Goal: Transaction & Acquisition: Purchase product/service

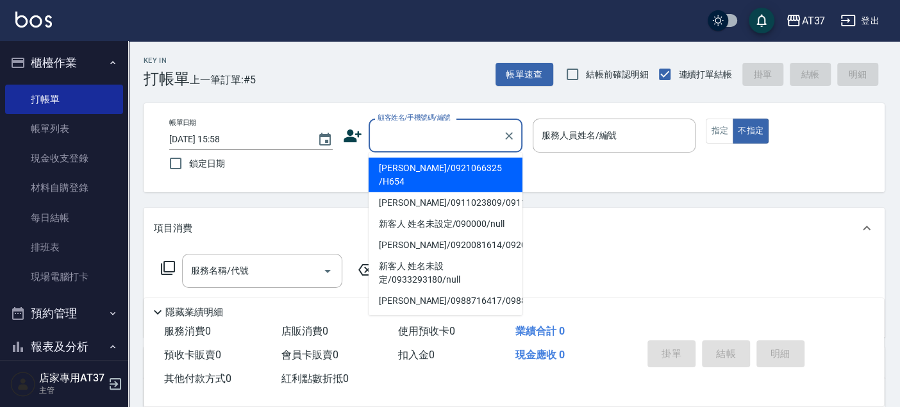
click at [388, 130] on input "顧客姓名/手機號碼/編號" at bounding box center [435, 135] width 123 height 22
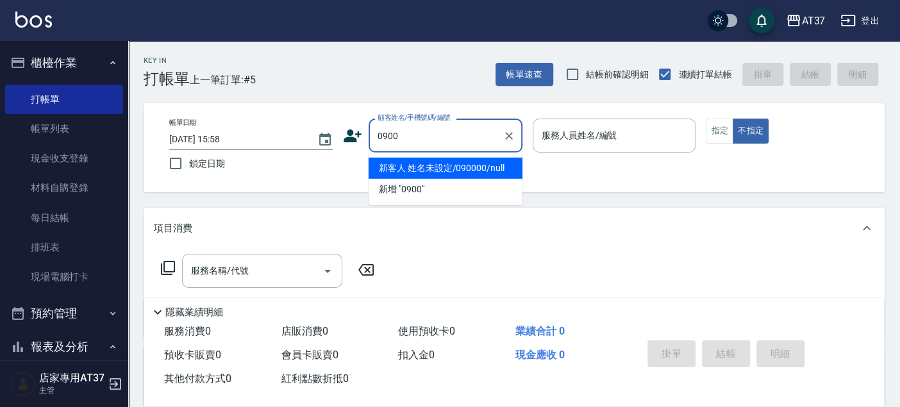
type input "新客人 姓名未設定/090000/null"
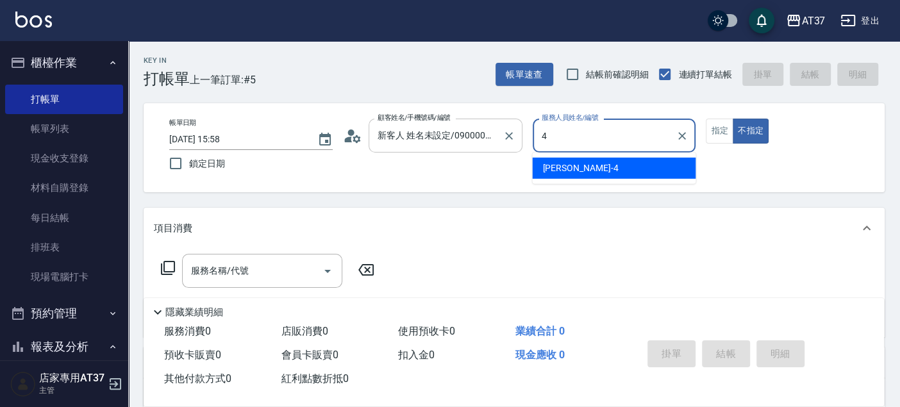
type input "4"
type button "false"
type input "Hannah-4"
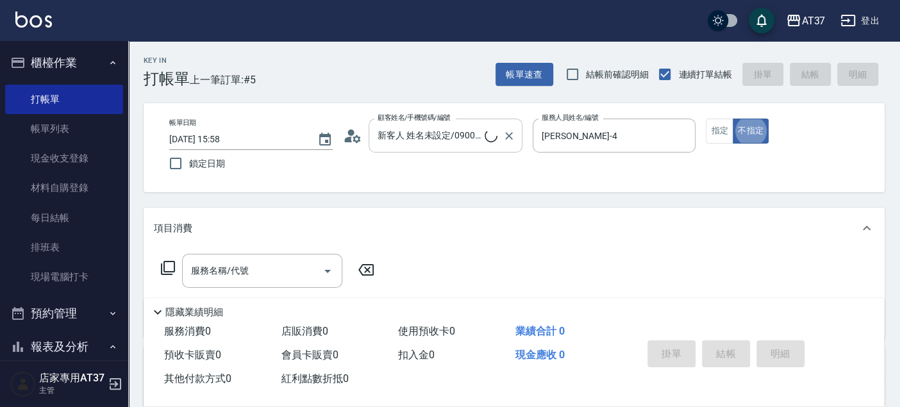
type input "新客人 姓名未設定/0900/null"
click at [270, 264] on input "服務名稱/代號" at bounding box center [252, 271] width 129 height 22
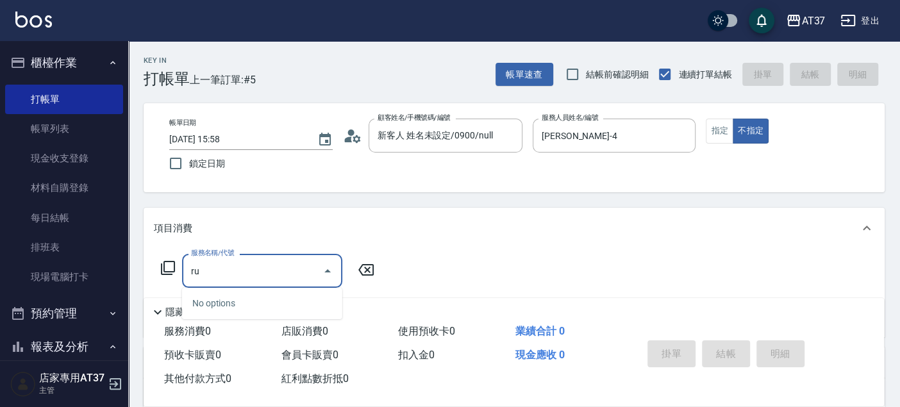
type input "r"
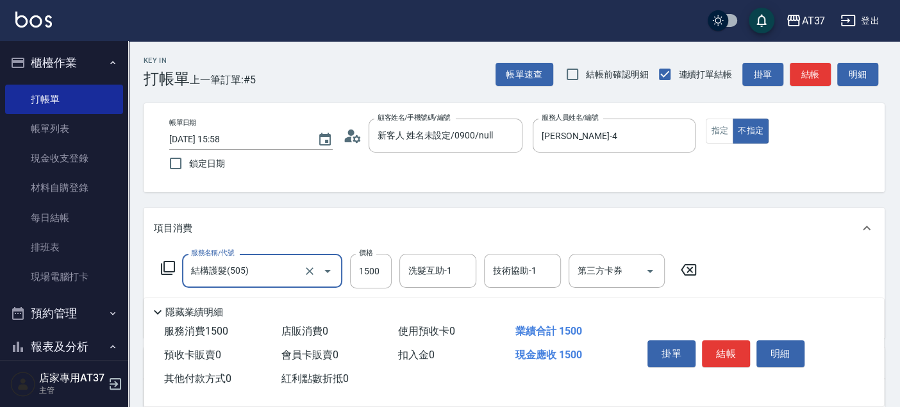
type input "結構護髮(505)"
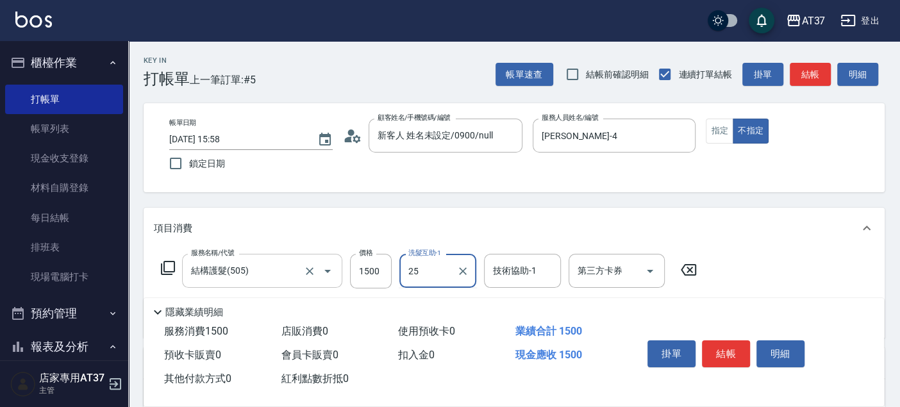
type input "子筠-25"
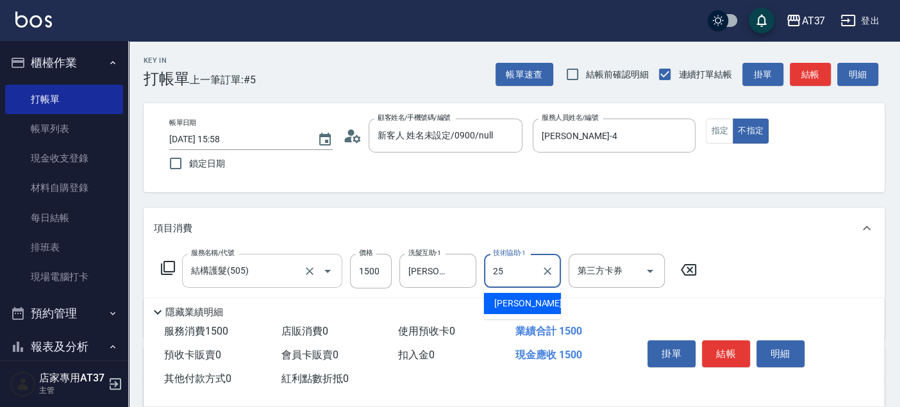
type input "子筠-25"
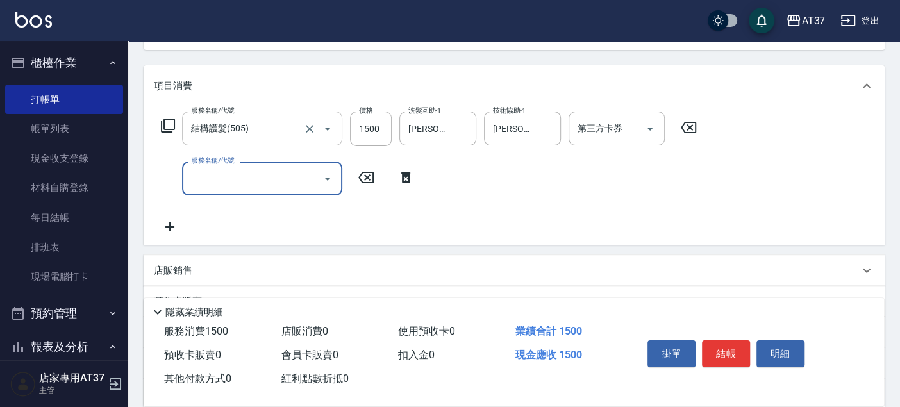
scroll to position [142, 0]
type input "B級單剪(201)"
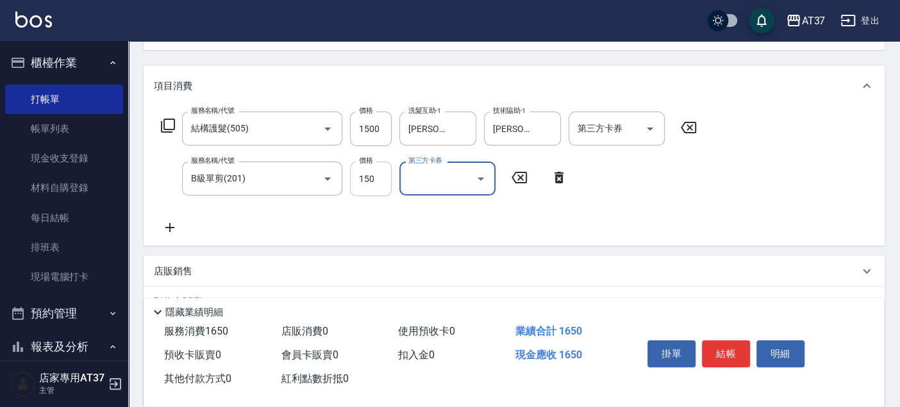
click at [376, 187] on input "150" at bounding box center [371, 179] width 42 height 35
click at [378, 172] on input "150" at bounding box center [371, 179] width 42 height 35
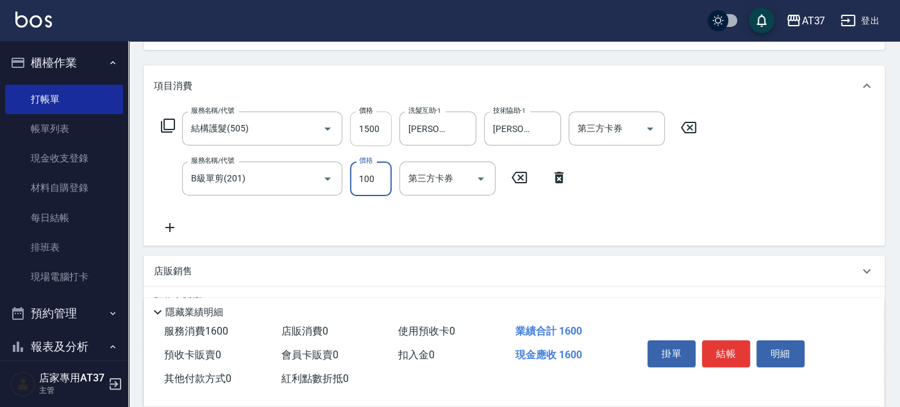
type input "100"
click at [359, 129] on input "1500" at bounding box center [371, 129] width 42 height 35
type input "1550"
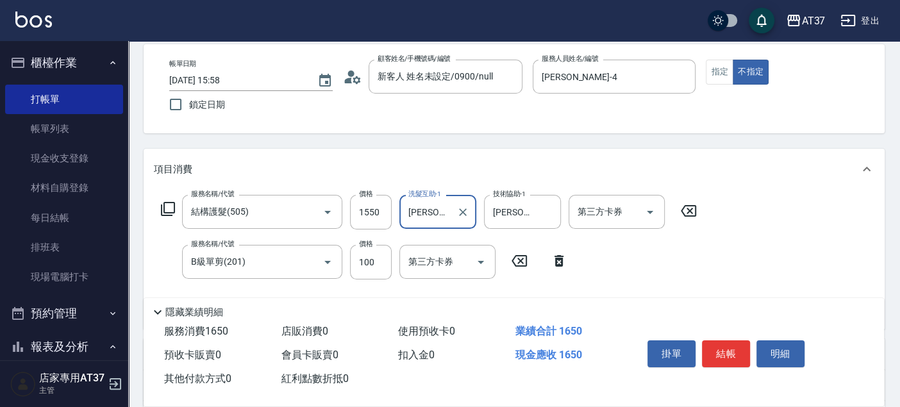
scroll to position [0, 0]
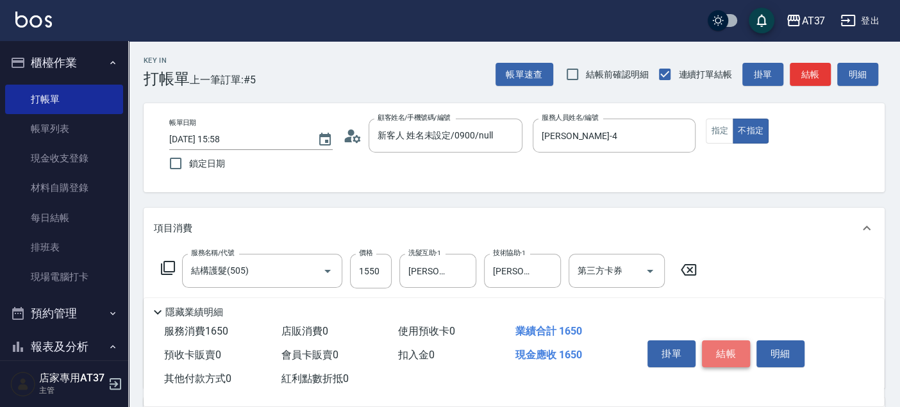
click at [736, 347] on button "結帳" at bounding box center [726, 353] width 48 height 27
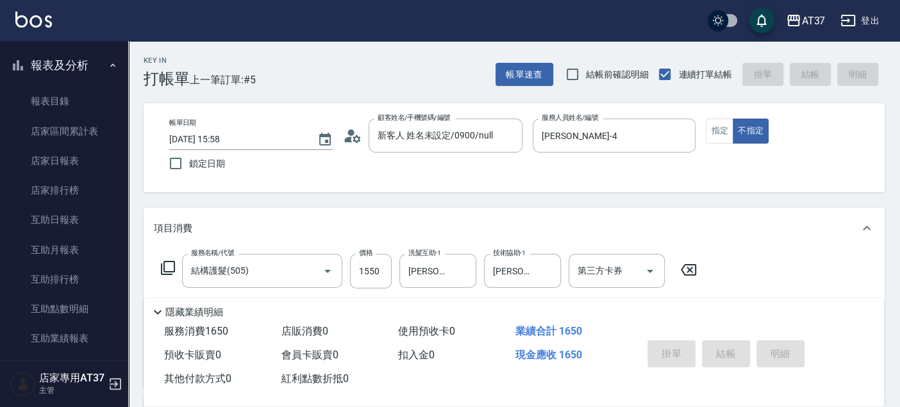
scroll to position [285, 0]
type input "2025/10/04 17:23"
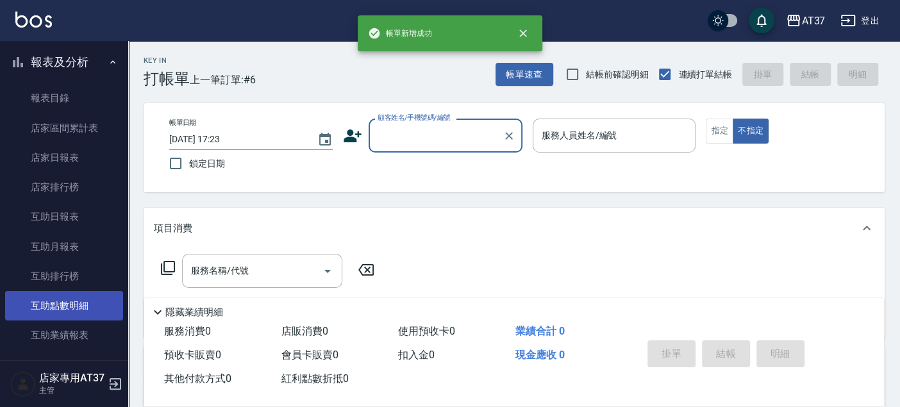
scroll to position [498, 0]
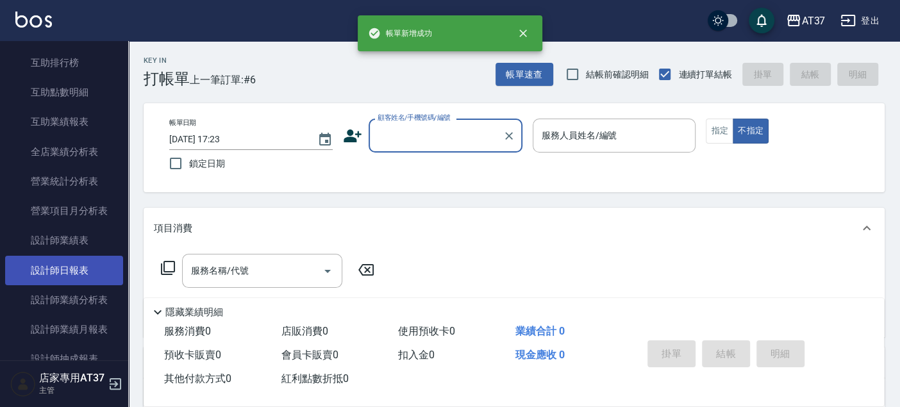
click at [74, 269] on link "設計師日報表" at bounding box center [64, 270] width 118 height 29
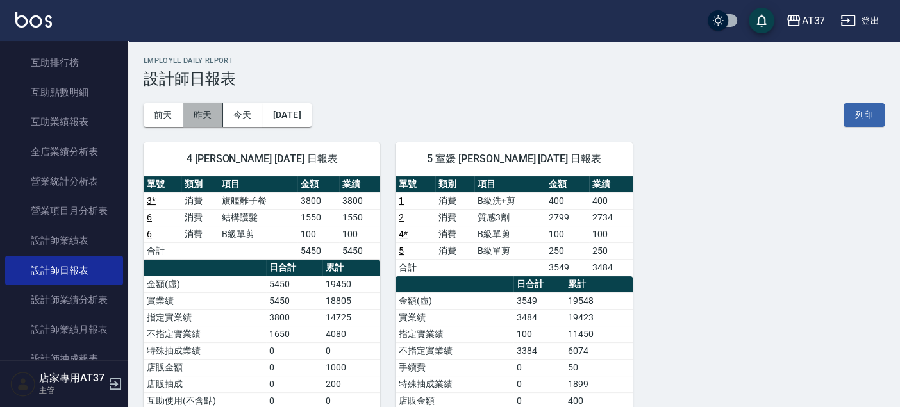
click at [200, 115] on button "昨天" at bounding box center [203, 115] width 40 height 24
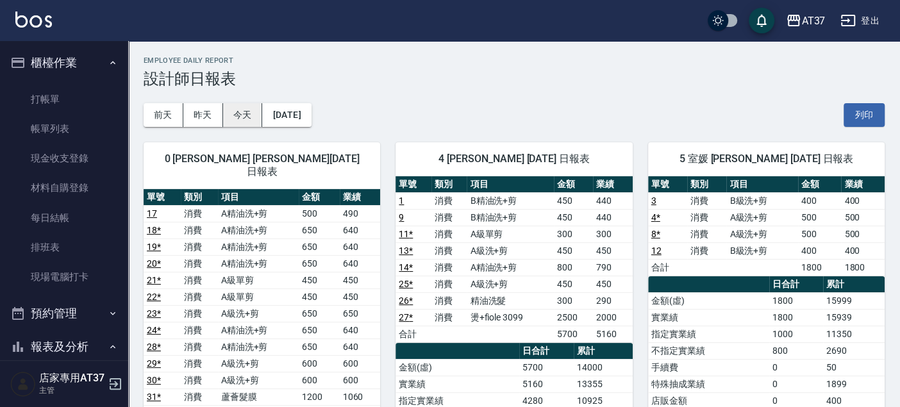
click at [230, 115] on button "今天" at bounding box center [243, 115] width 40 height 24
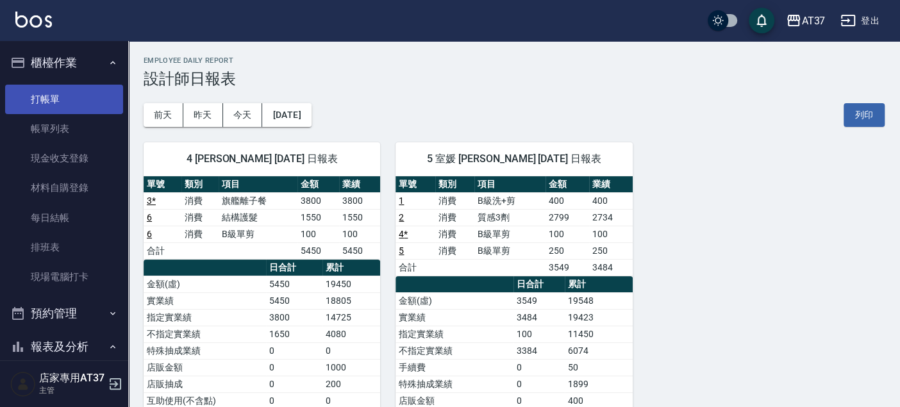
click at [66, 85] on link "打帳單" at bounding box center [64, 99] width 118 height 29
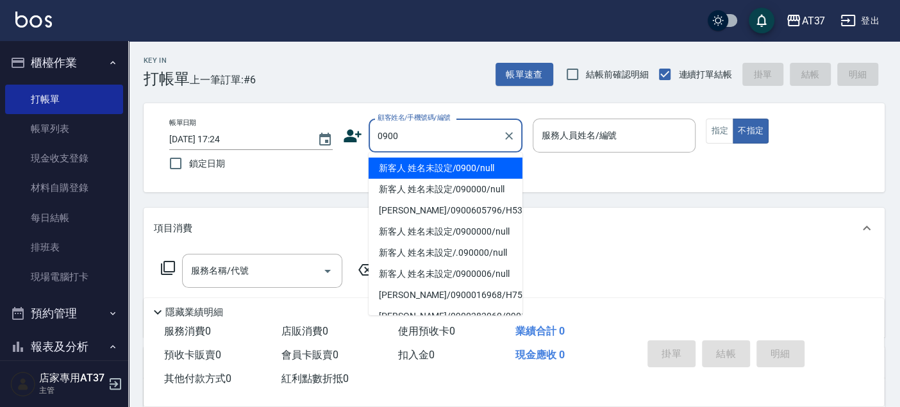
click at [447, 165] on li "新客人 姓名未設定/0900/null" at bounding box center [446, 168] width 154 height 21
type input "新客人 姓名未設定/0900/null"
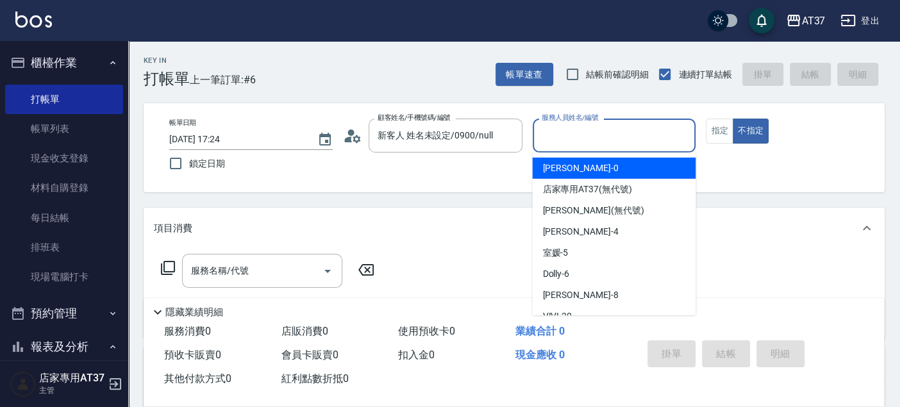
click at [569, 129] on input "服務人員姓名/編號" at bounding box center [614, 135] width 152 height 22
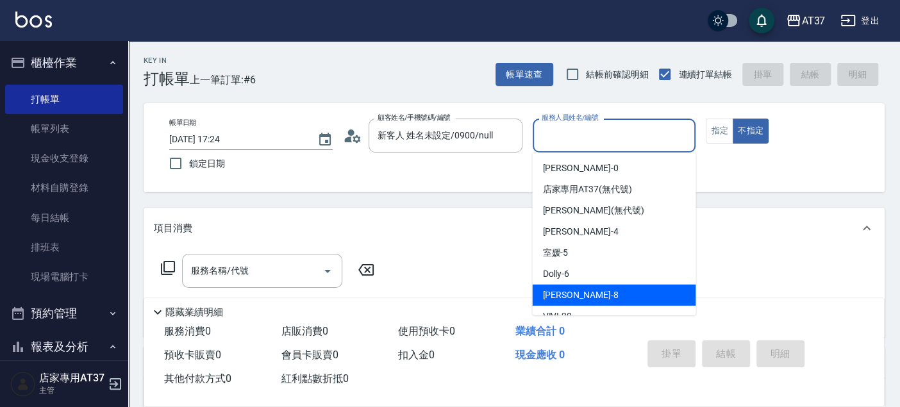
click at [586, 289] on div "Peggy -8" at bounding box center [613, 295] width 163 height 21
type input "Peggy-8"
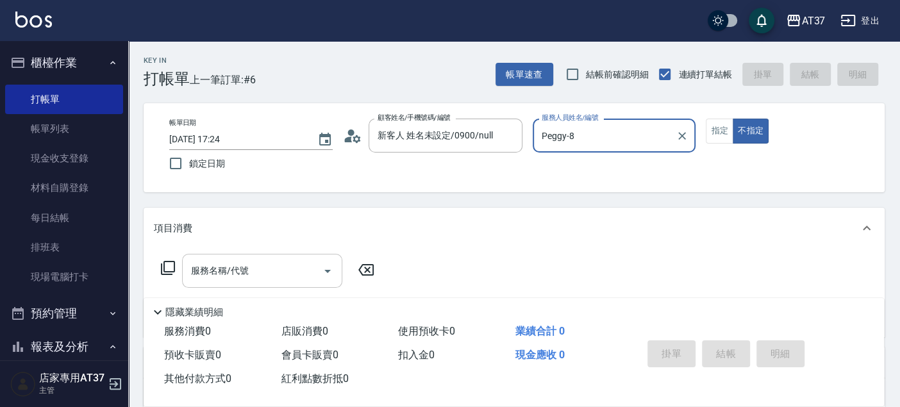
click at [289, 272] on input "服務名稱/代號" at bounding box center [252, 271] width 129 height 22
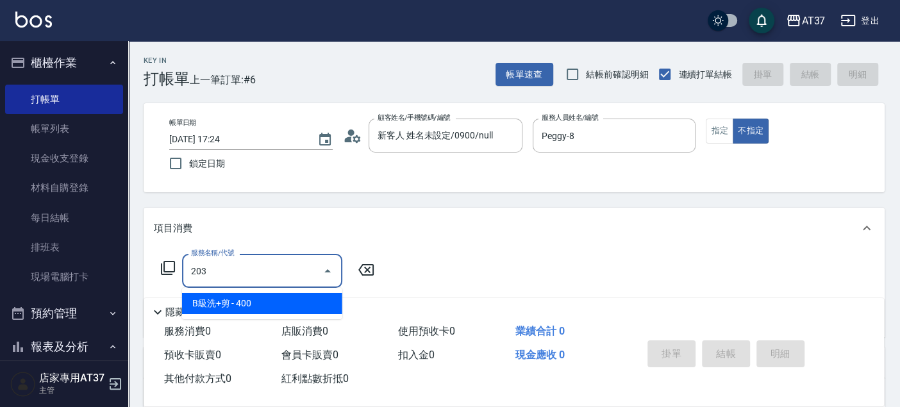
type input "B級洗+剪(203)"
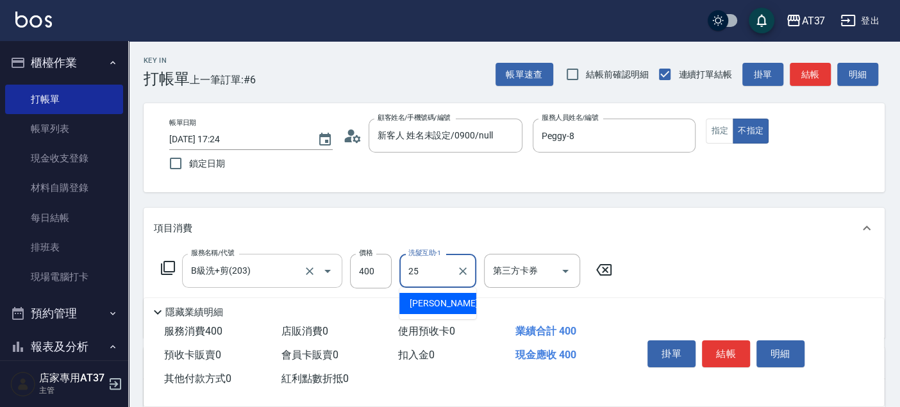
type input "子筠-25"
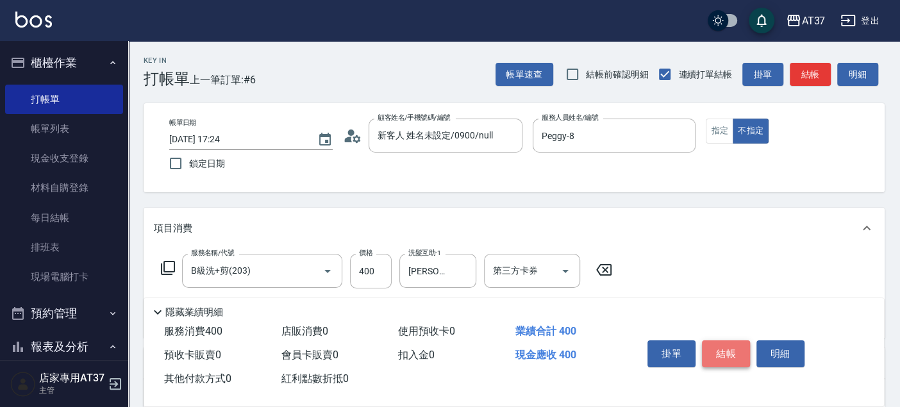
click at [714, 340] on button "結帳" at bounding box center [726, 353] width 48 height 27
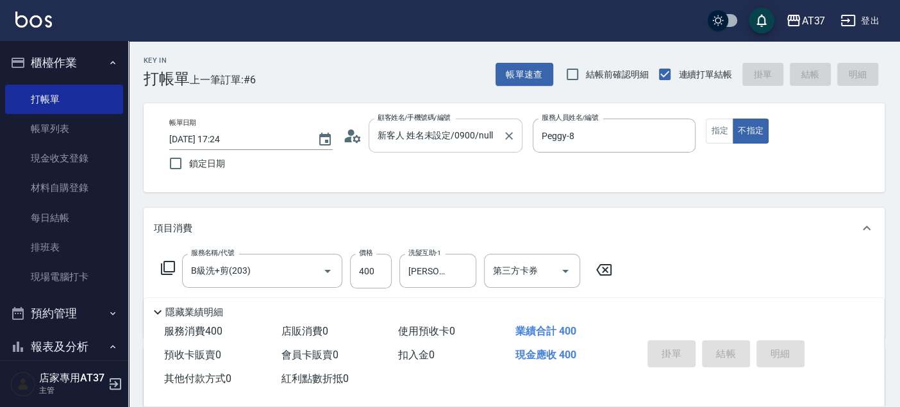
type input "2025/10/04 17:50"
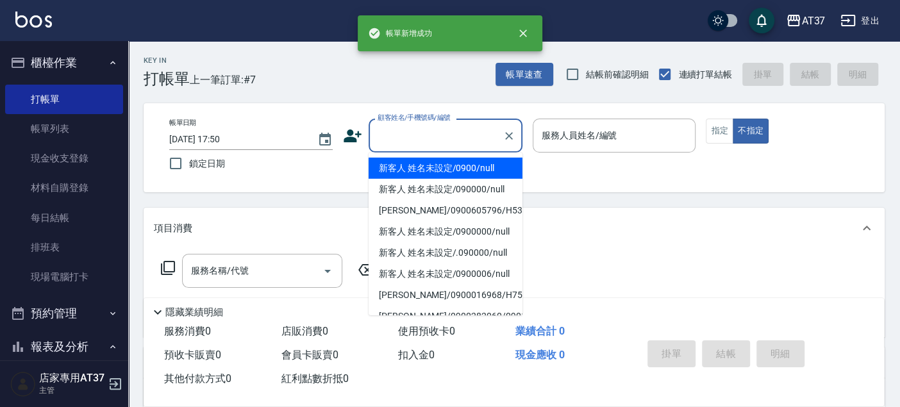
click at [438, 135] on input "顧客姓名/手機號碼/編號" at bounding box center [435, 135] width 123 height 22
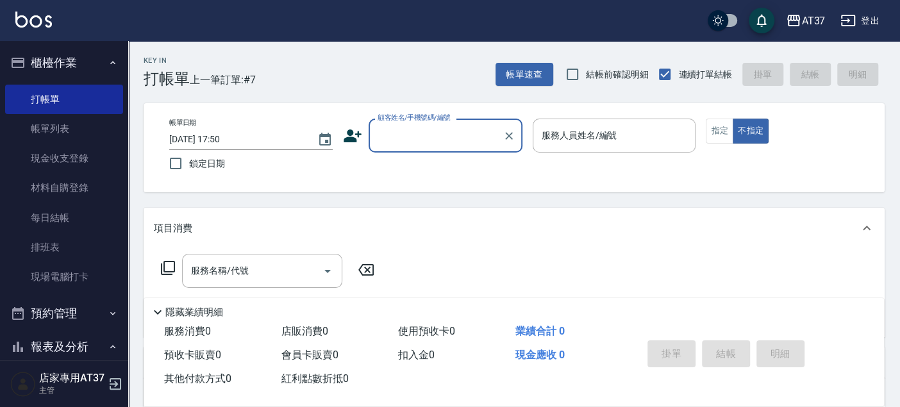
click at [438, 135] on input "顧客姓名/手機號碼/編號" at bounding box center [435, 135] width 123 height 22
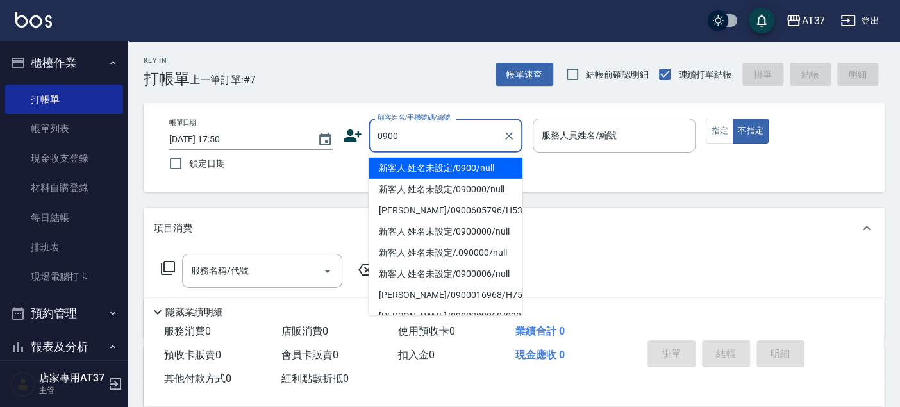
drag, startPoint x: 437, startPoint y: 165, endPoint x: 501, endPoint y: 165, distance: 63.5
click at [437, 165] on li "新客人 姓名未設定/0900/null" at bounding box center [446, 168] width 154 height 21
type input "新客人 姓名未設定/0900/null"
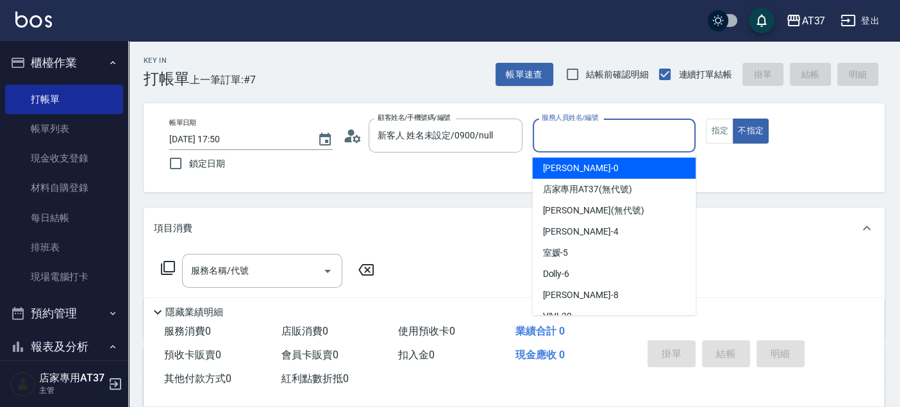
click at [572, 137] on input "服務人員姓名/編號" at bounding box center [614, 135] width 152 height 22
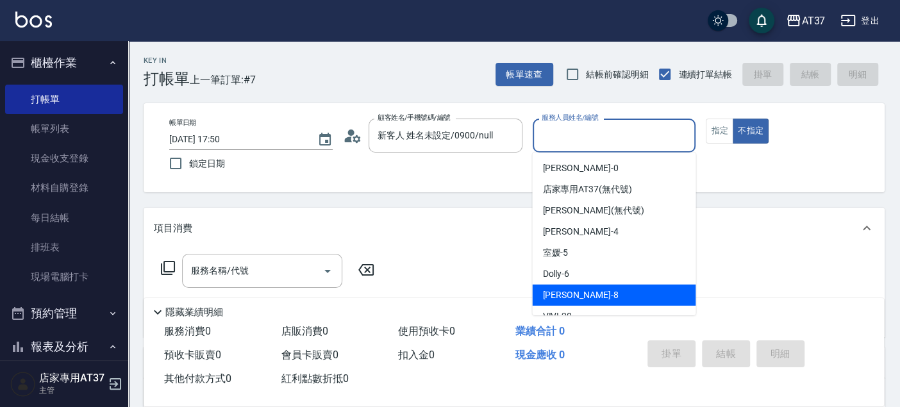
click at [595, 302] on div "Peggy -8" at bounding box center [613, 295] width 163 height 21
type input "Peggy-8"
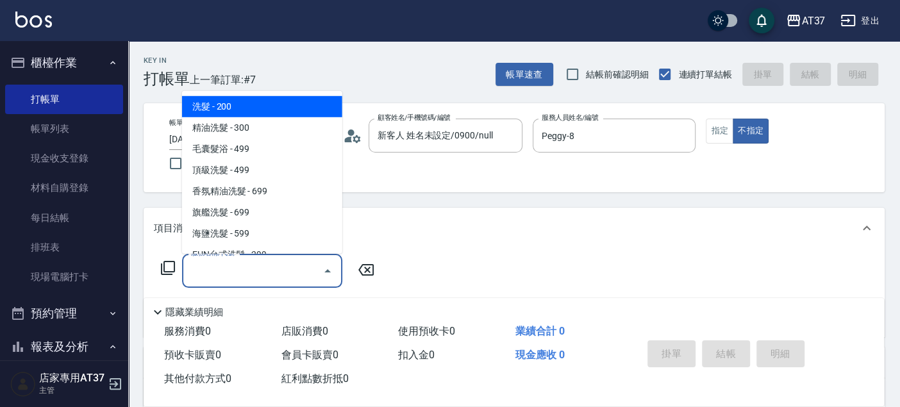
click at [274, 274] on input "服務名稱/代號" at bounding box center [252, 271] width 129 height 22
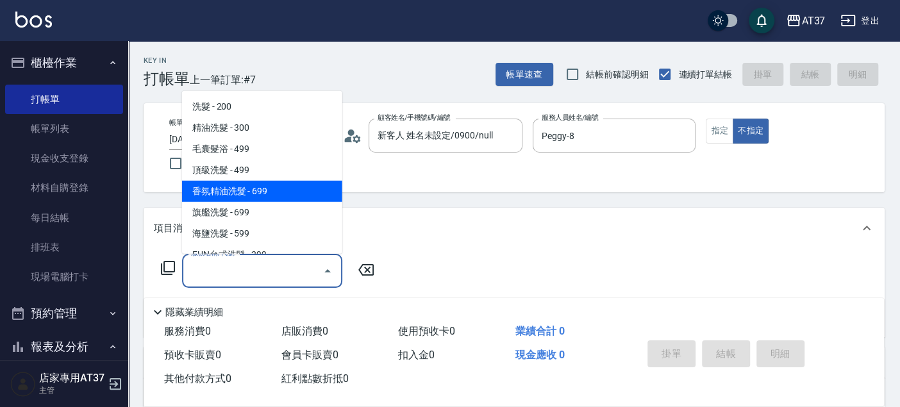
click at [304, 187] on span "香氛精油洗髮 - 699" at bounding box center [262, 191] width 160 height 21
type input "香氛精油洗髮(105)"
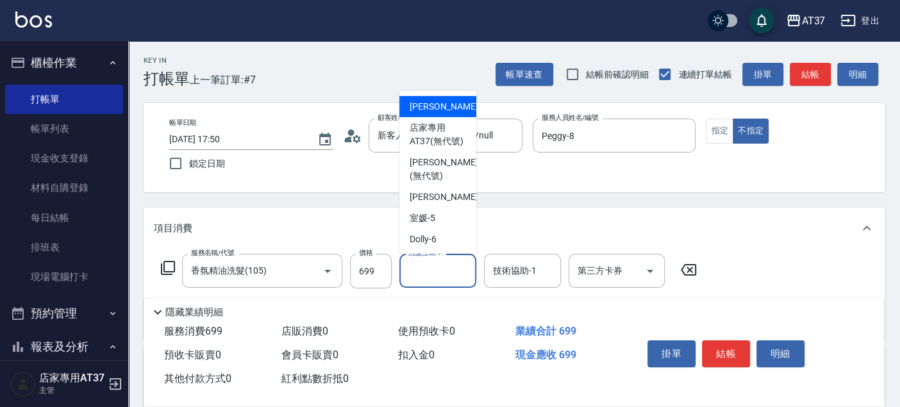
click at [426, 265] on div "洗髮互助-1 洗髮互助-1" at bounding box center [437, 271] width 77 height 34
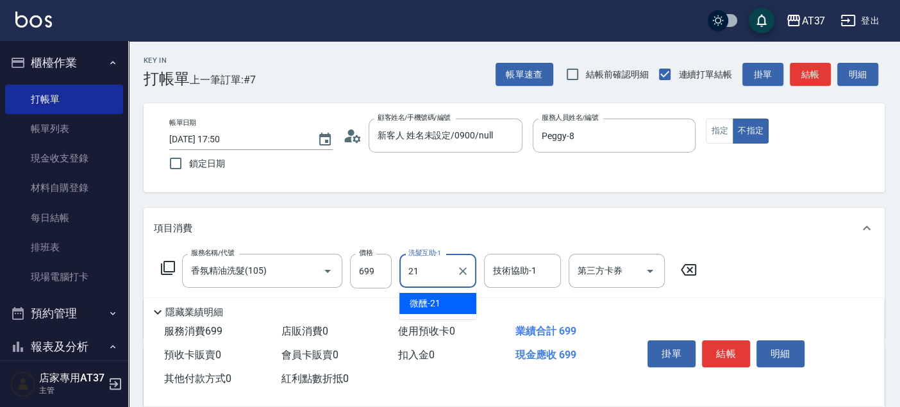
type input "微醺-21"
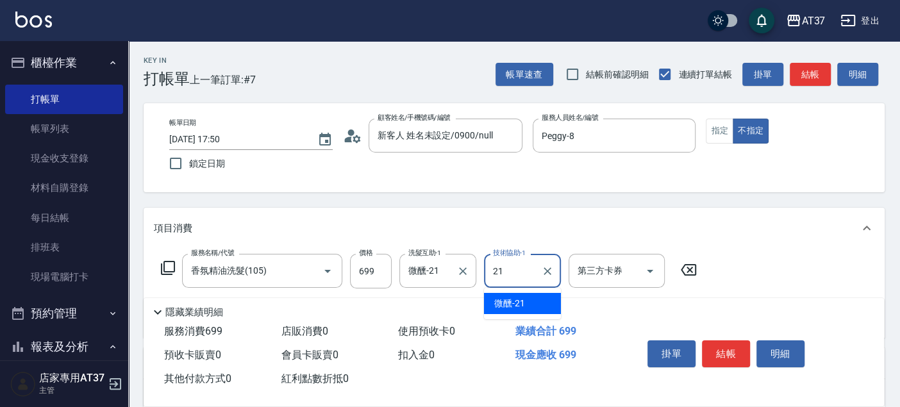
type input "微醺-21"
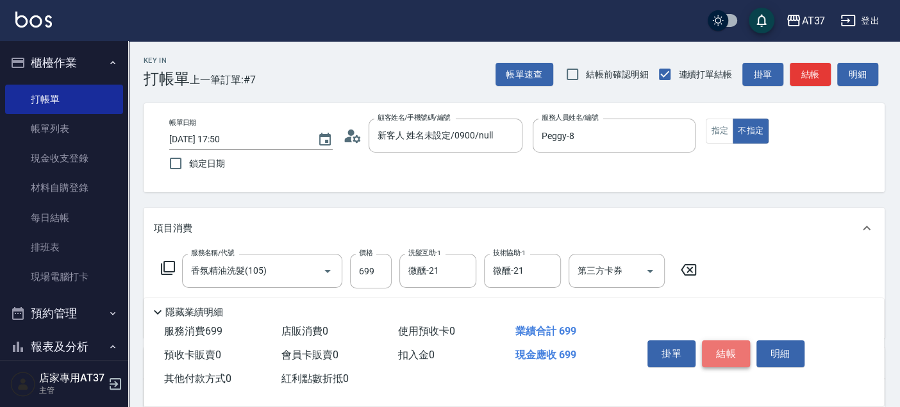
click at [727, 352] on button "結帳" at bounding box center [726, 353] width 48 height 27
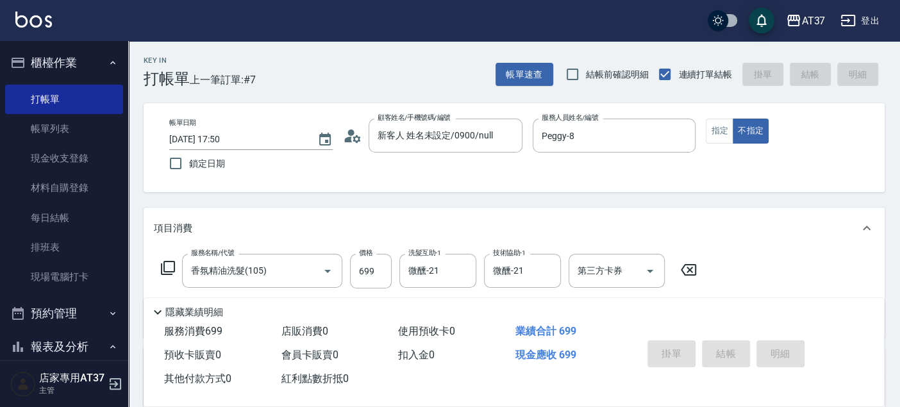
type input "2025/10/04 17:51"
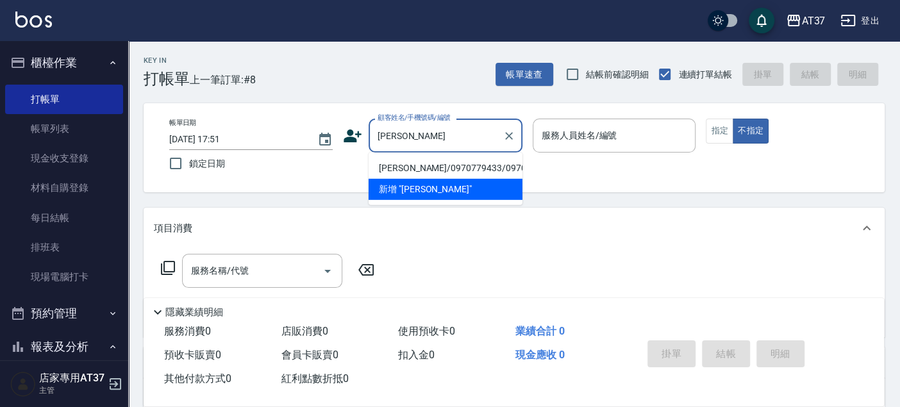
click at [449, 176] on li "呂蕙如/0970779433/0970779433" at bounding box center [446, 168] width 154 height 21
type input "呂蕙如/0970779433/0970779433"
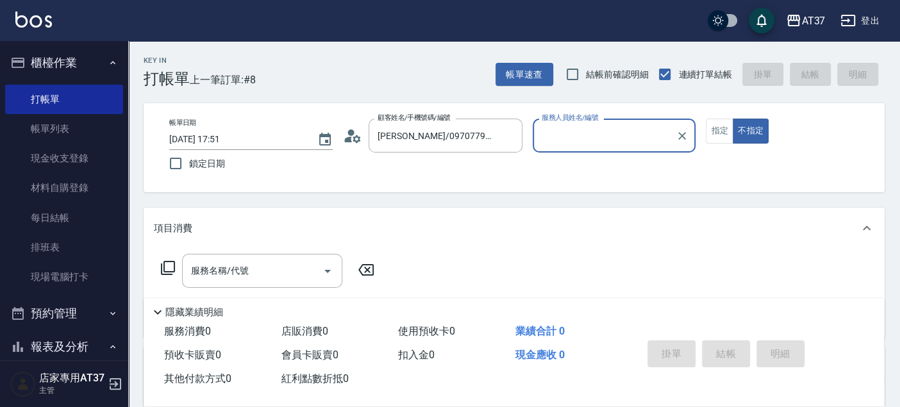
type input "Peggy-8"
click at [726, 135] on button "指定" at bounding box center [720, 131] width 28 height 25
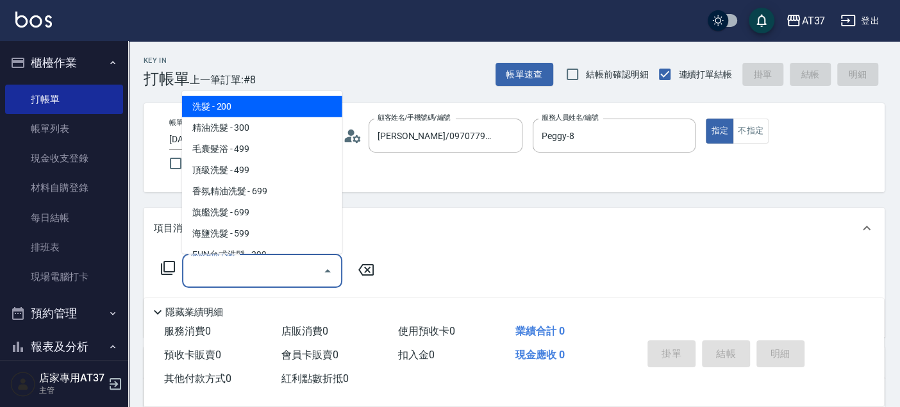
click at [280, 264] on input "服務名稱/代號" at bounding box center [252, 271] width 129 height 22
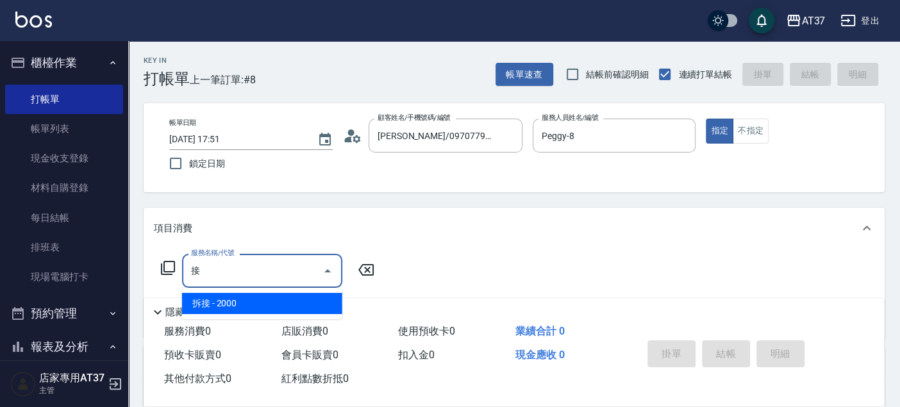
click at [281, 298] on span "拆接 - 2000" at bounding box center [262, 303] width 160 height 21
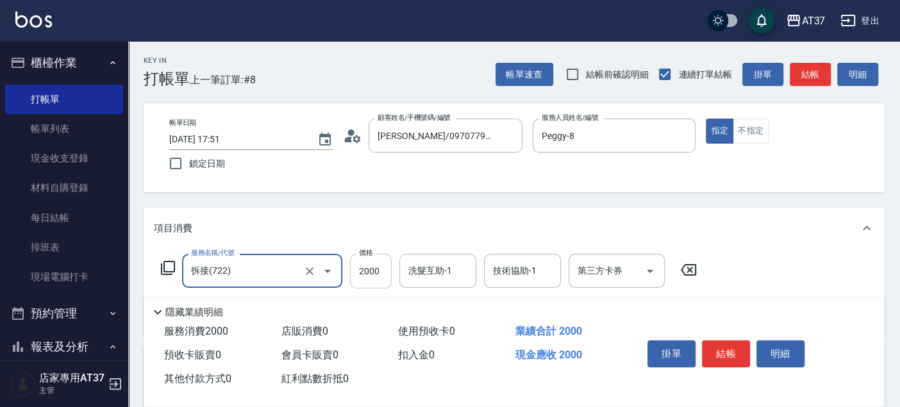
type input "拆接(722)"
click at [360, 263] on input "2000" at bounding box center [371, 271] width 42 height 35
type input "4000"
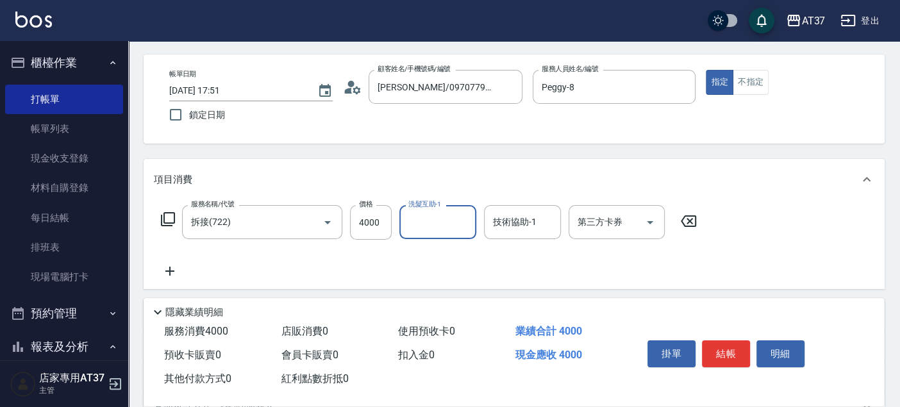
scroll to position [71, 0]
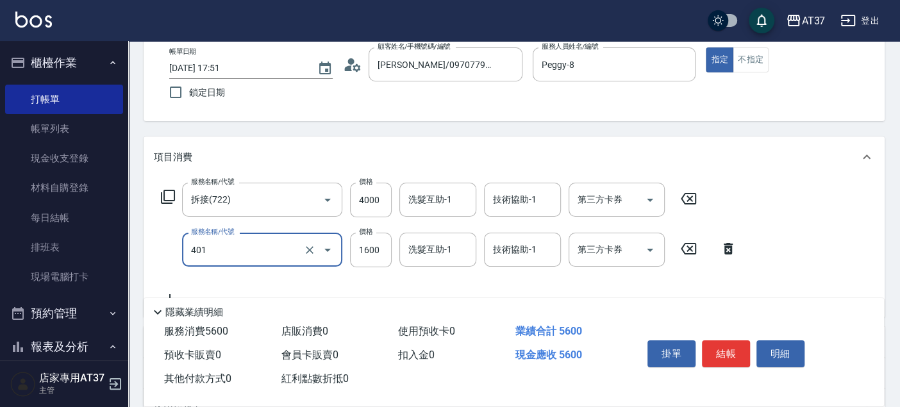
type input "基本染髮(401)"
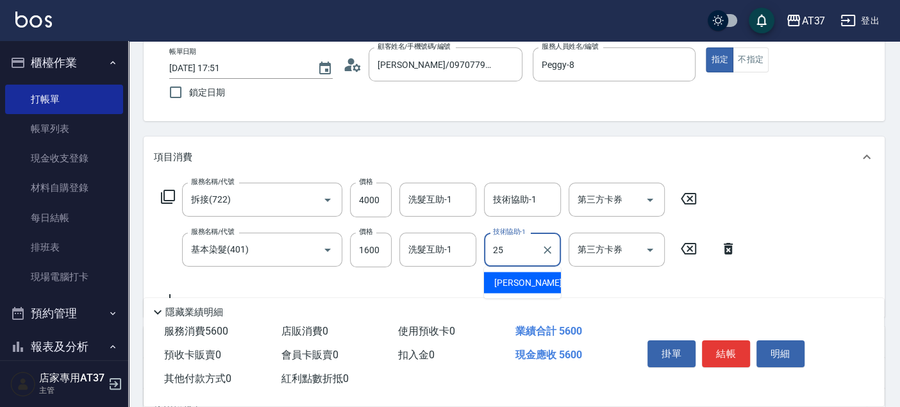
type input "子筠-25"
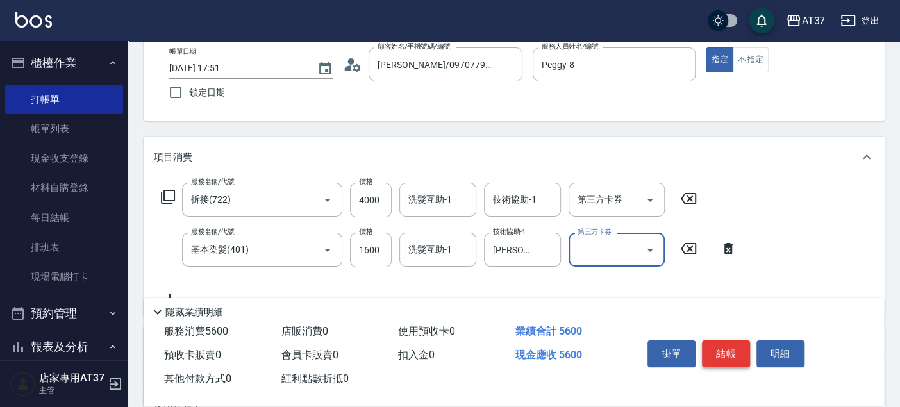
click at [720, 355] on button "結帳" at bounding box center [726, 353] width 48 height 27
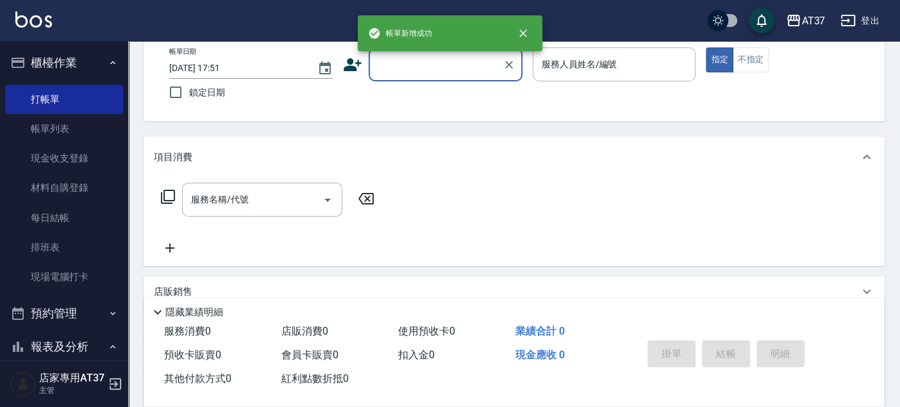
scroll to position [0, 0]
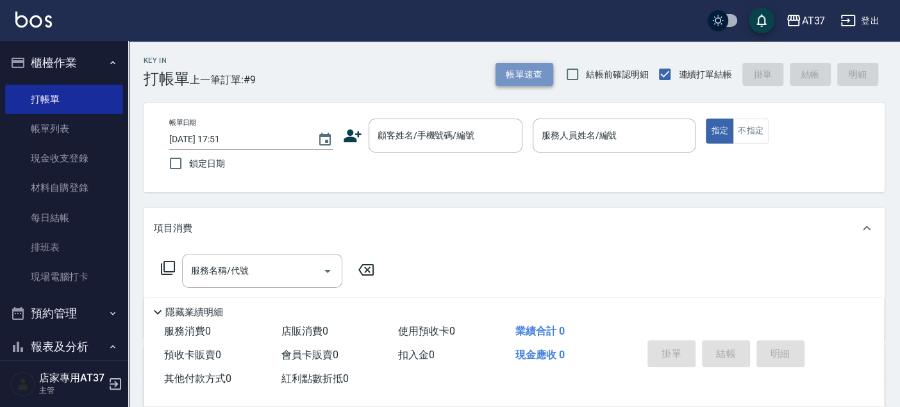
click at [534, 77] on button "帳單速查" at bounding box center [524, 75] width 58 height 24
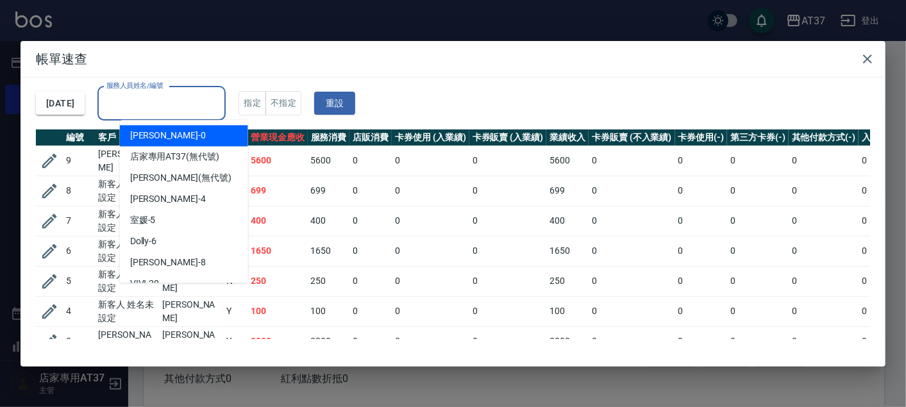
click at [183, 104] on input "服務人員姓名/編號" at bounding box center [161, 103] width 117 height 22
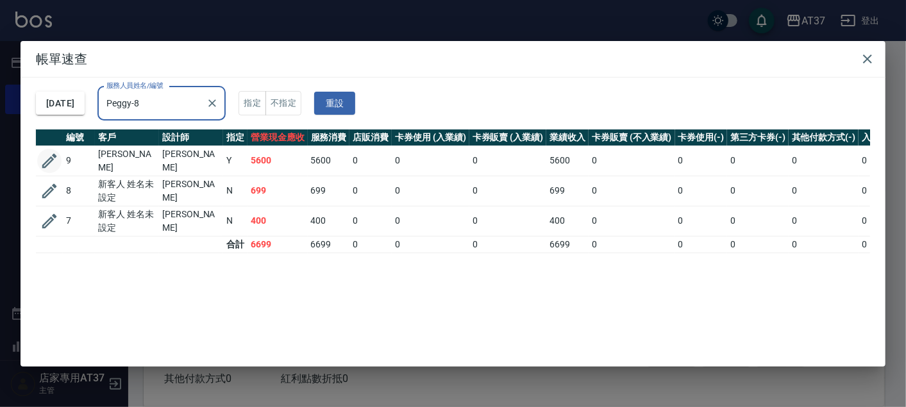
type input "Peggy-8"
click at [50, 155] on icon "button" at bounding box center [49, 160] width 15 height 15
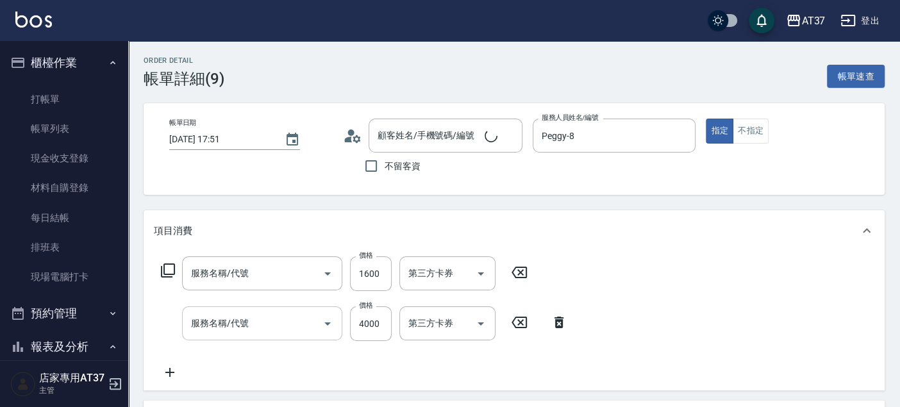
type input "Peggy-8"
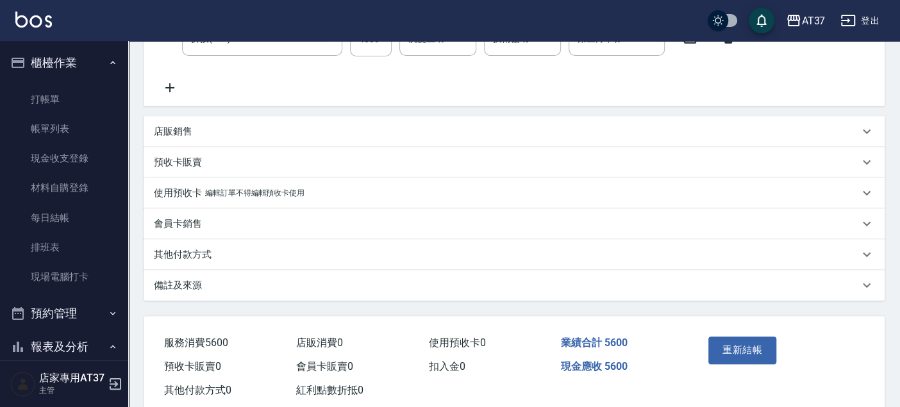
type input "基本染髮(401)"
type input "拆接(722)"
type input "呂蕙如/0970779433/0970779433"
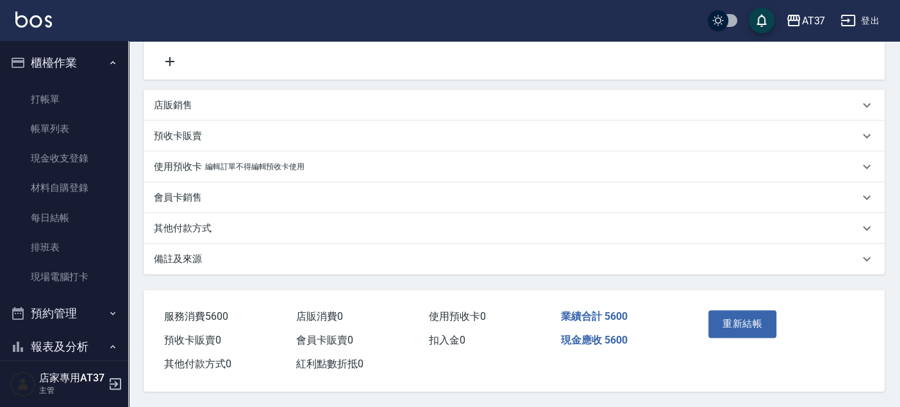
click at [188, 222] on p "其他付款方式" at bounding box center [183, 228] width 58 height 13
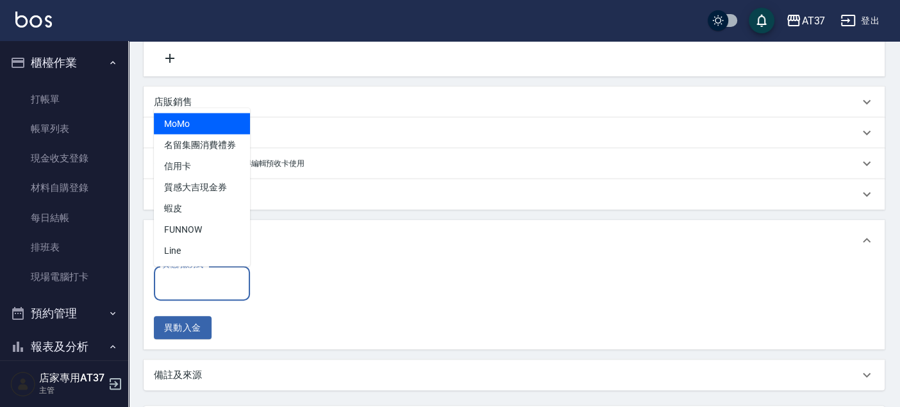
click at [187, 291] on input "其他付款方式" at bounding box center [202, 283] width 85 height 22
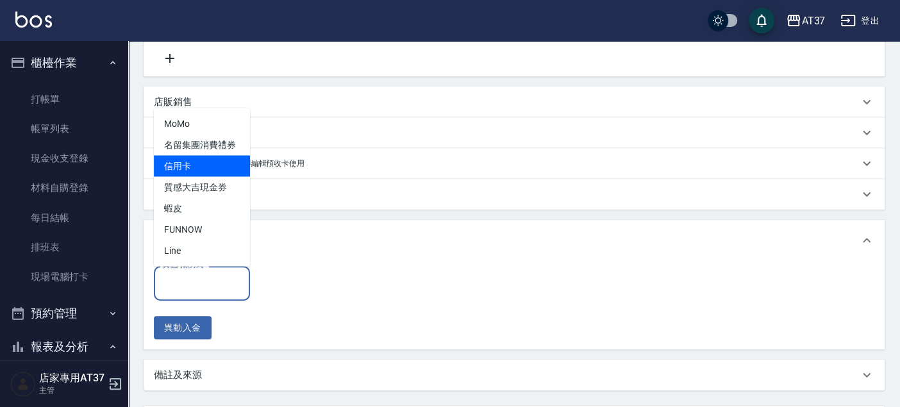
click at [203, 165] on span "信用卡" at bounding box center [202, 165] width 96 height 21
type input "信用卡"
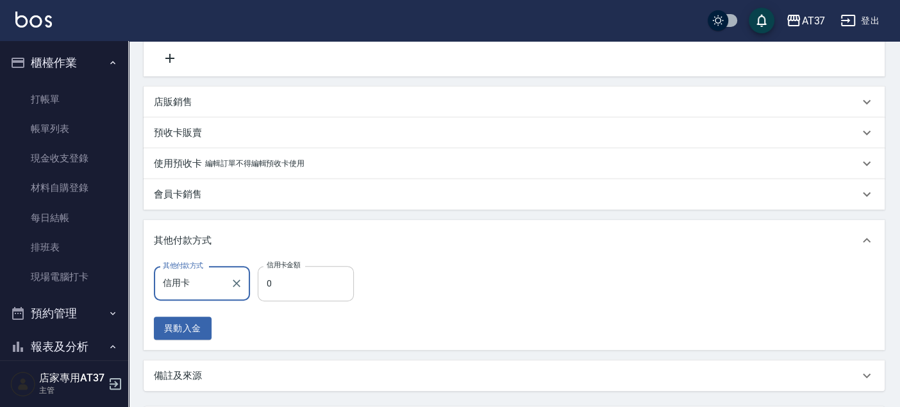
click at [294, 282] on input "0" at bounding box center [306, 283] width 96 height 35
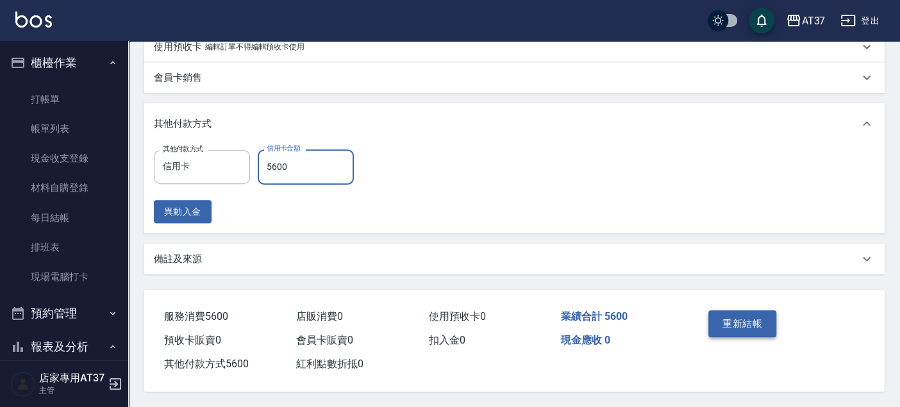
type input "5600"
click at [740, 326] on button "重新結帳" at bounding box center [742, 323] width 68 height 27
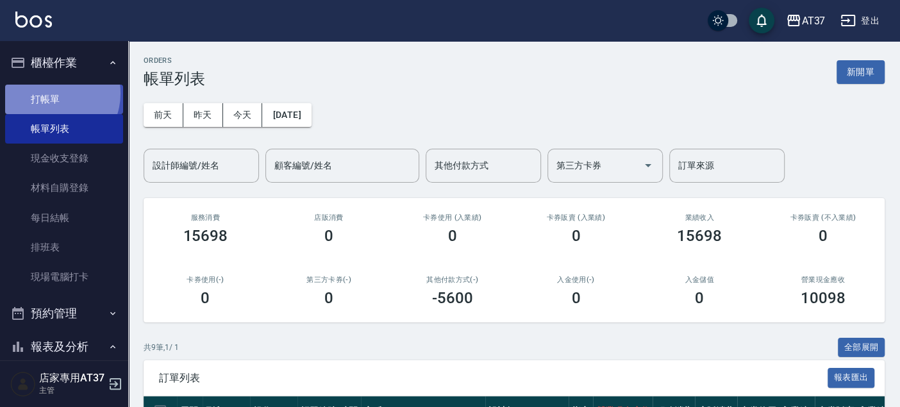
click at [51, 93] on link "打帳單" at bounding box center [64, 99] width 118 height 29
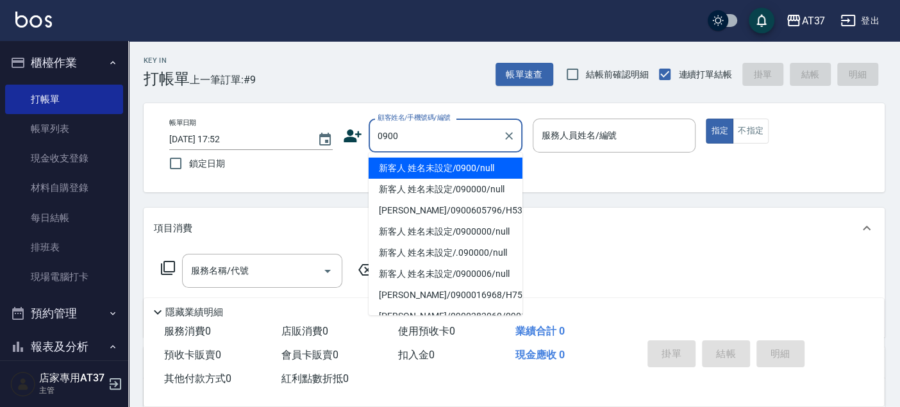
click at [464, 167] on li "新客人 姓名未設定/0900/null" at bounding box center [446, 168] width 154 height 21
type input "新客人 姓名未設定/0900/null"
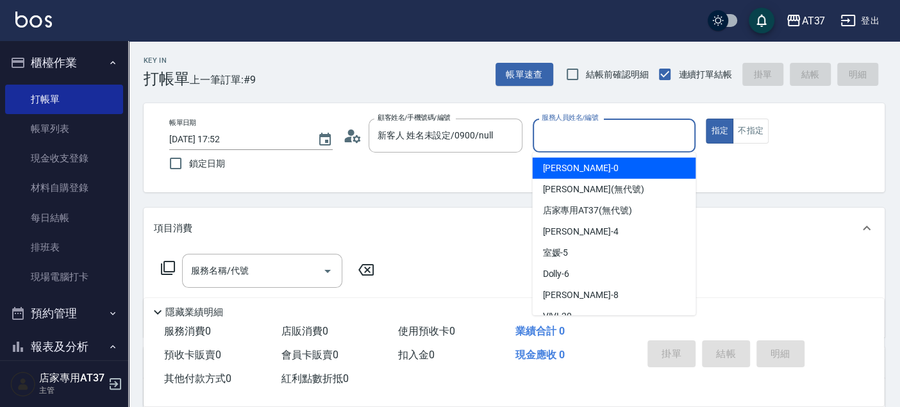
click at [561, 128] on input "服務人員姓名/編號" at bounding box center [614, 135] width 152 height 22
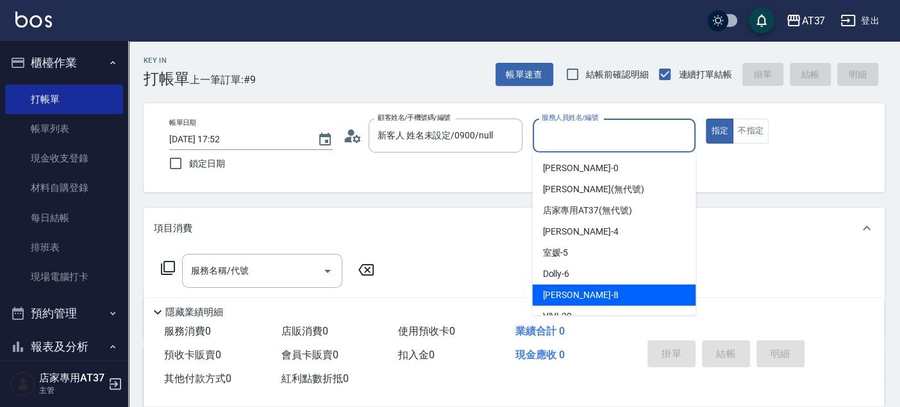
click at [593, 298] on div "Peggy -8" at bounding box center [613, 295] width 163 height 21
type input "Peggy-8"
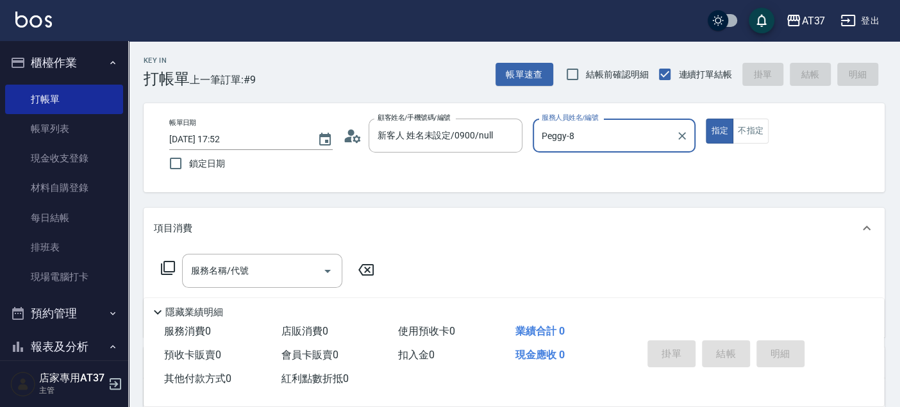
drag, startPoint x: 752, startPoint y: 131, endPoint x: 685, endPoint y: 155, distance: 71.6
click at [751, 131] on button "不指定" at bounding box center [751, 131] width 36 height 25
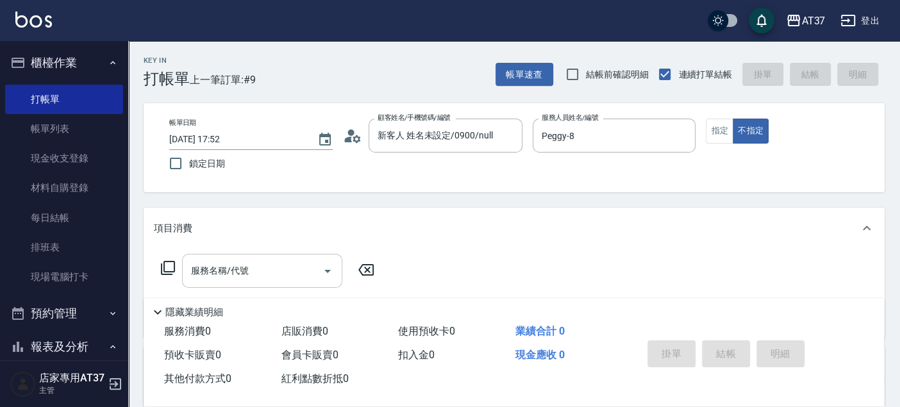
click at [219, 268] on div "服務名稱/代號 服務名稱/代號" at bounding box center [262, 271] width 160 height 34
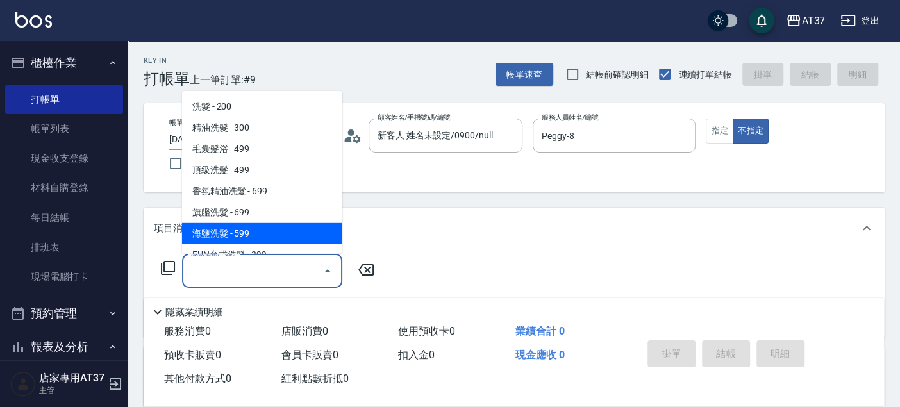
click at [167, 266] on icon at bounding box center [167, 267] width 15 height 15
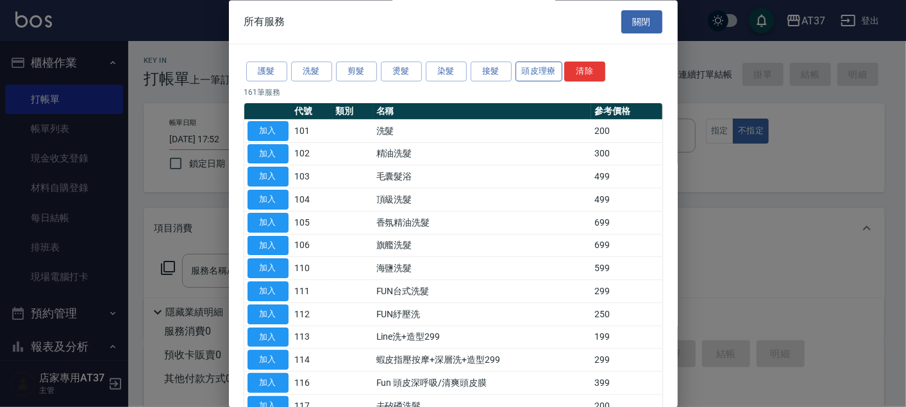
click at [529, 65] on button "頭皮理療" at bounding box center [538, 72] width 47 height 20
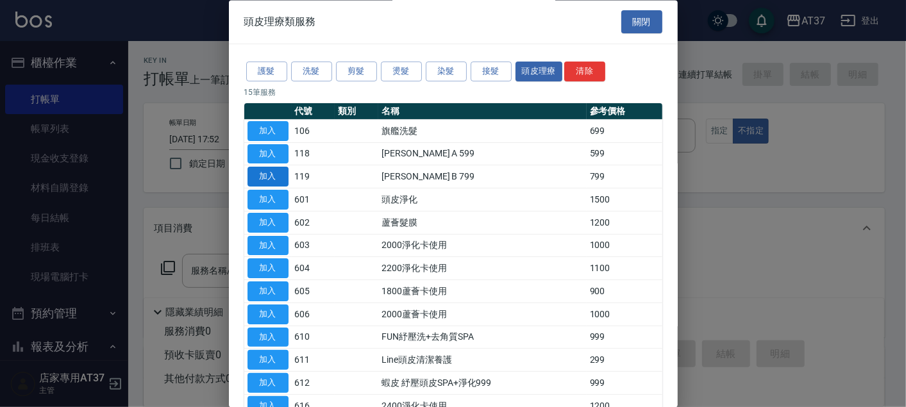
click at [270, 181] on button "加入" at bounding box center [267, 177] width 41 height 20
type input "沐宥 B 799(119)"
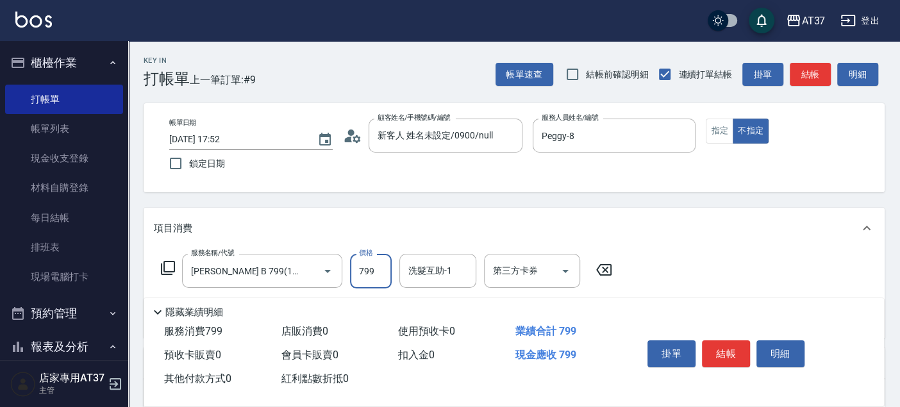
click at [375, 274] on input "799" at bounding box center [371, 271] width 42 height 35
type input "800"
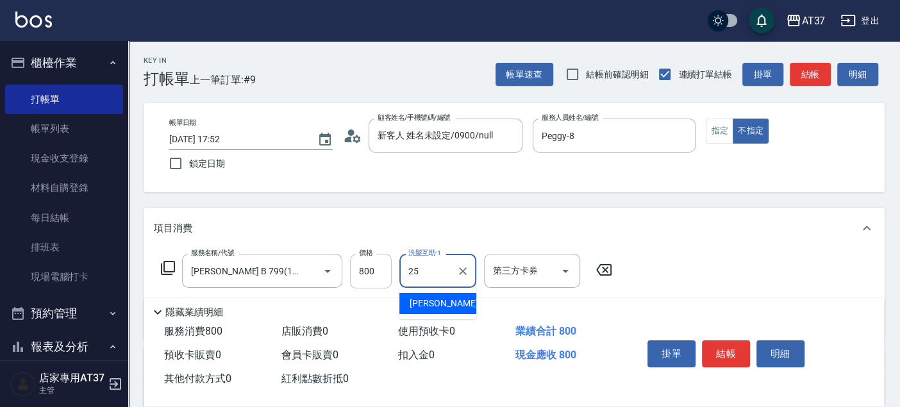
type input "子筠-25"
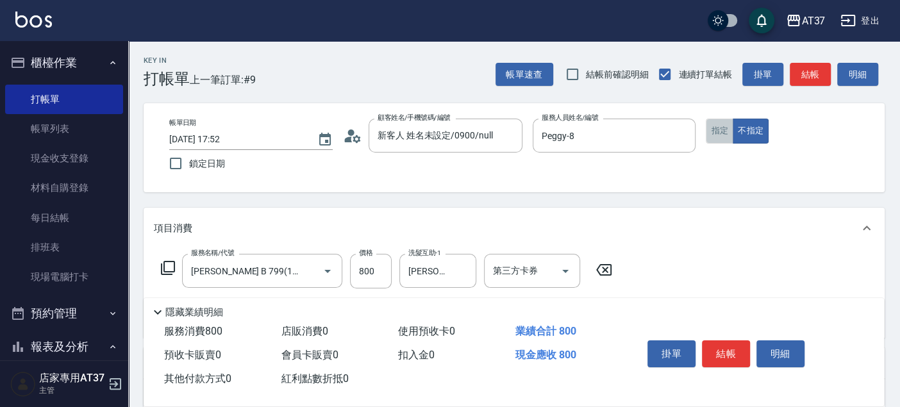
click at [717, 122] on button "指定" at bounding box center [720, 131] width 28 height 25
click at [723, 351] on button "結帳" at bounding box center [726, 353] width 48 height 27
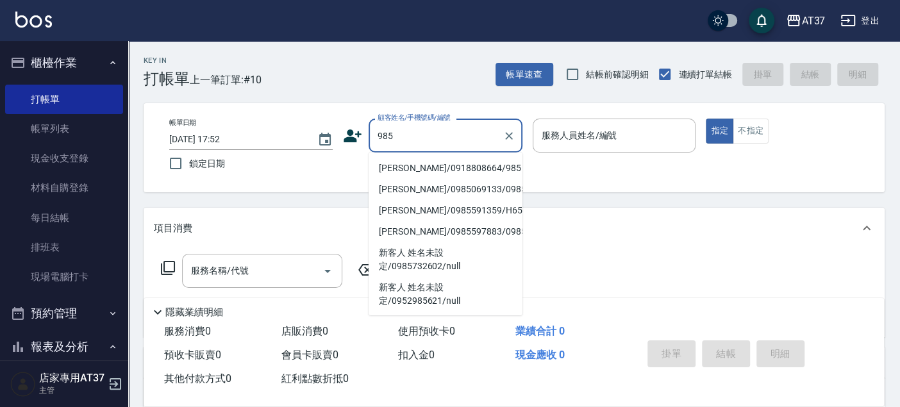
click at [421, 168] on li "龐伍廷/0918808664/985" at bounding box center [446, 168] width 154 height 21
type input "龐伍廷/0918808664/985"
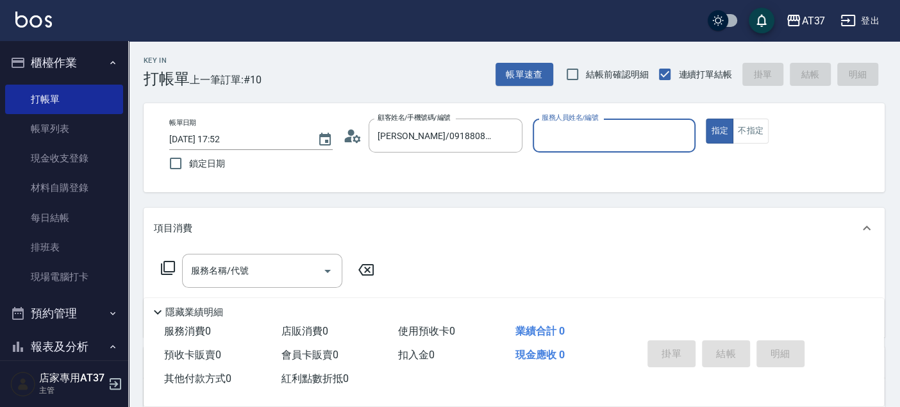
type input "Peggy-8"
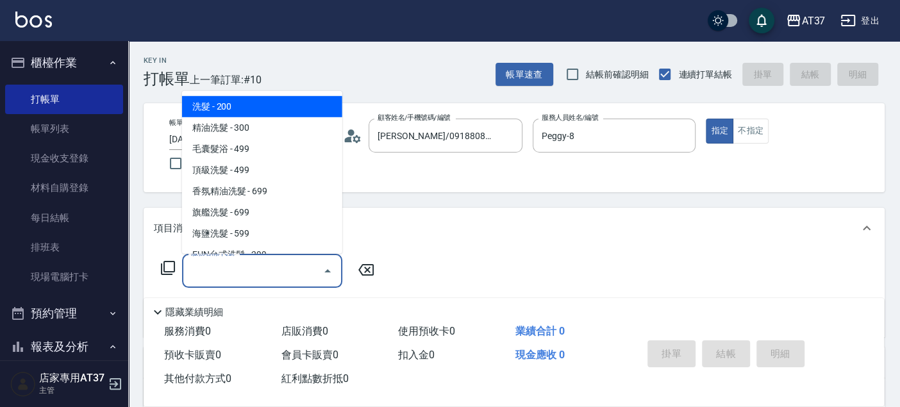
click at [287, 265] on input "服務名稱/代號" at bounding box center [252, 271] width 129 height 22
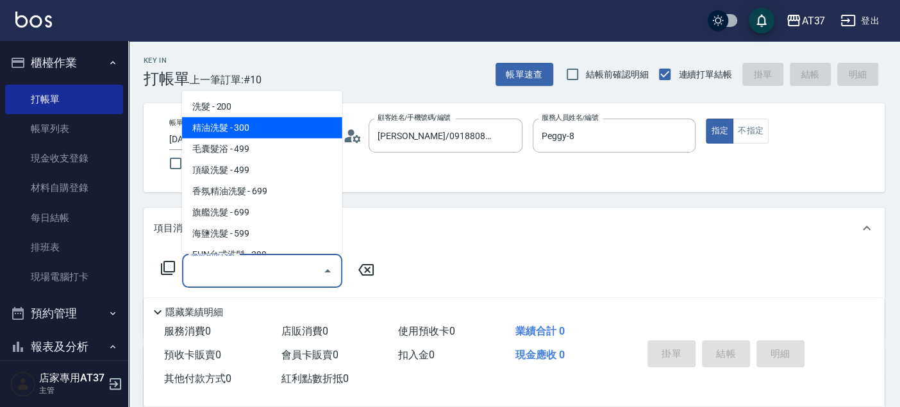
click at [279, 131] on span "精油洗髮 - 300" at bounding box center [262, 127] width 160 height 21
type input "精油洗髮(102)"
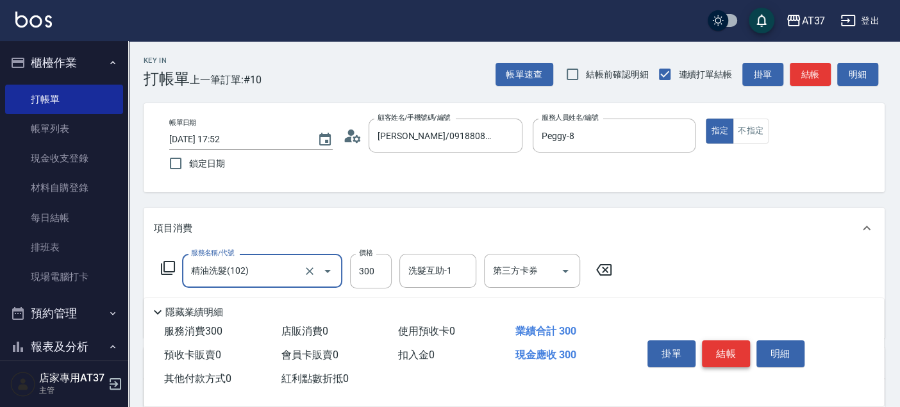
click at [715, 352] on button "結帳" at bounding box center [726, 353] width 48 height 27
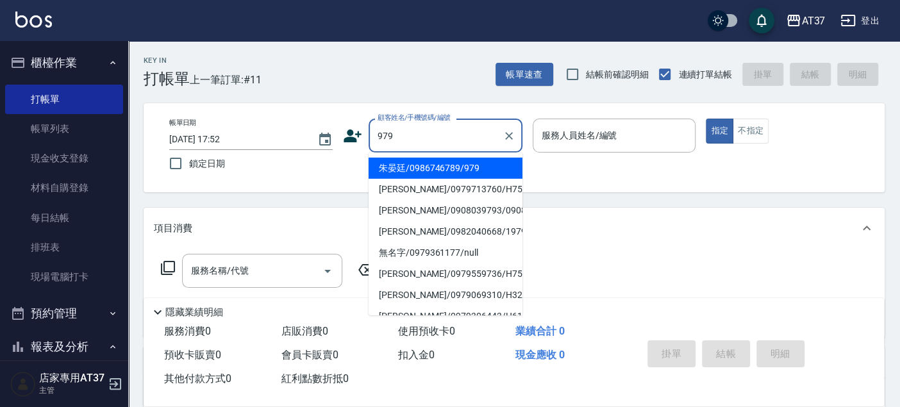
click at [436, 167] on li "朱晏廷/0986746789/979" at bounding box center [446, 168] width 154 height 21
type input "朱晏廷/0986746789/979"
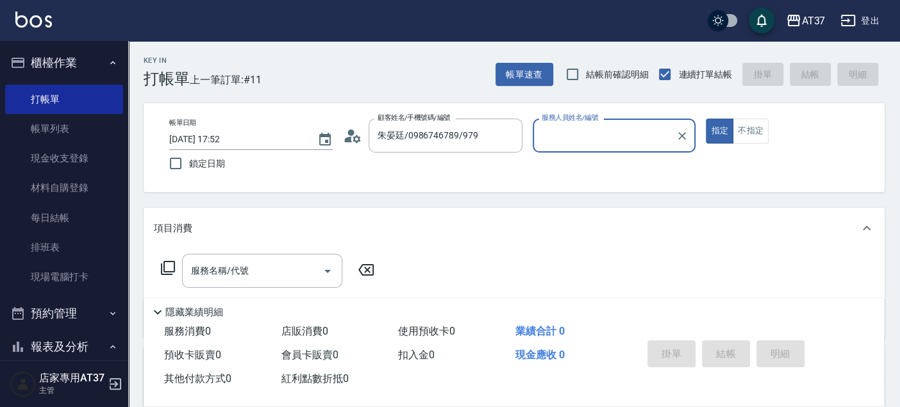
type input "Peggy-8"
click at [256, 269] on input "服務名稱/代號" at bounding box center [252, 271] width 129 height 22
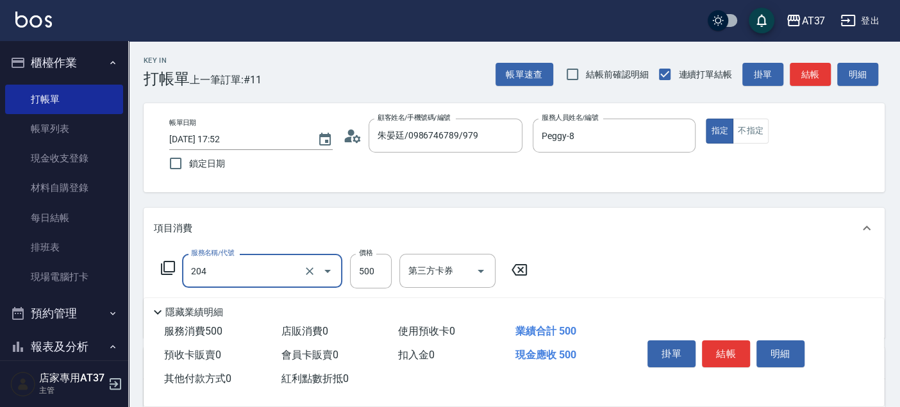
type input "A級洗+剪(204)"
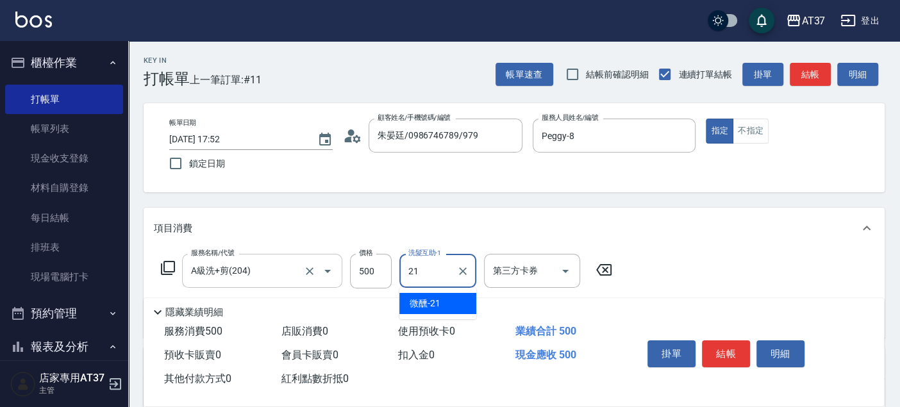
type input "微醺-21"
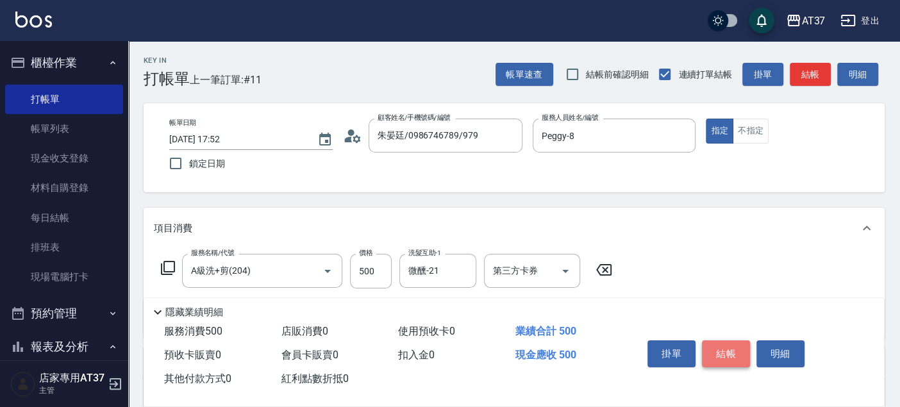
click at [713, 347] on button "結帳" at bounding box center [726, 353] width 48 height 27
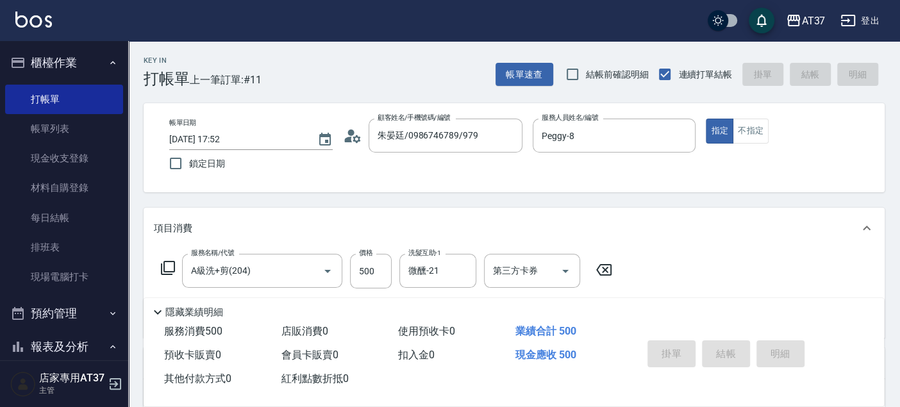
type input "2025/10/04 17:53"
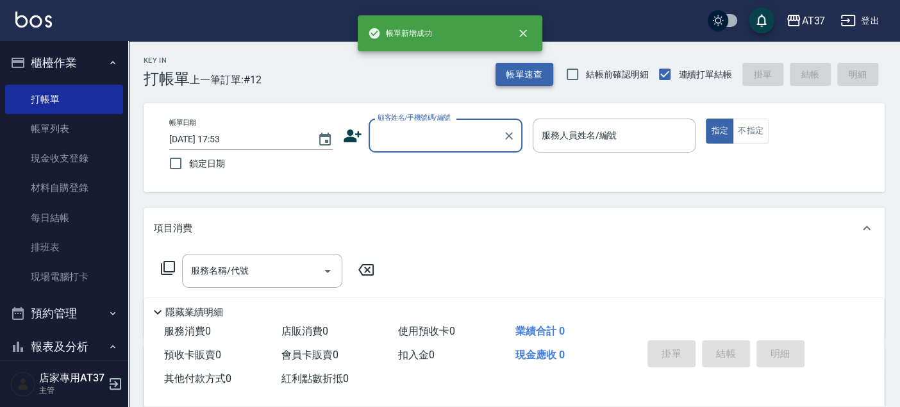
click at [543, 81] on button "帳單速查" at bounding box center [524, 75] width 58 height 24
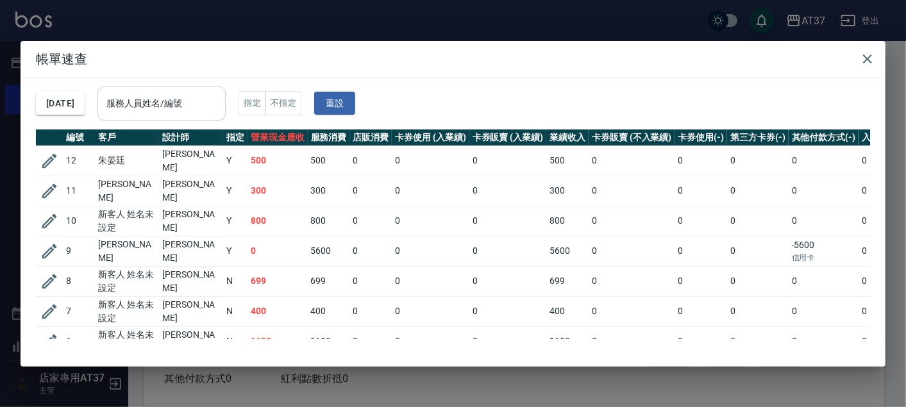
click at [203, 106] on input "服務人員姓名/編號" at bounding box center [161, 103] width 117 height 22
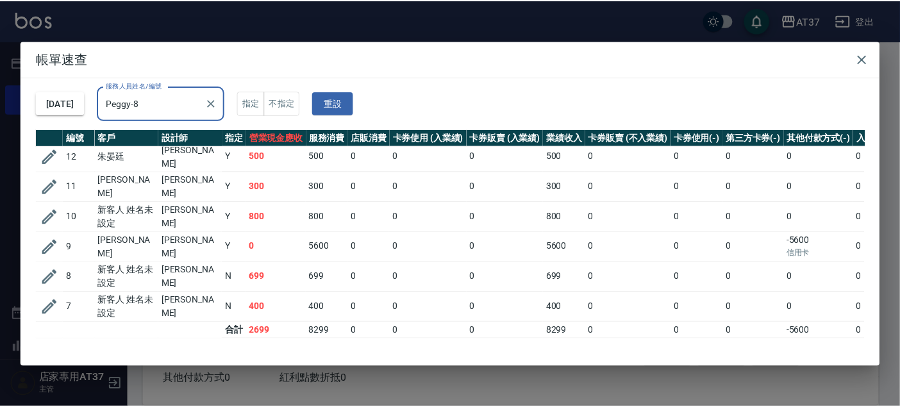
scroll to position [6, 0]
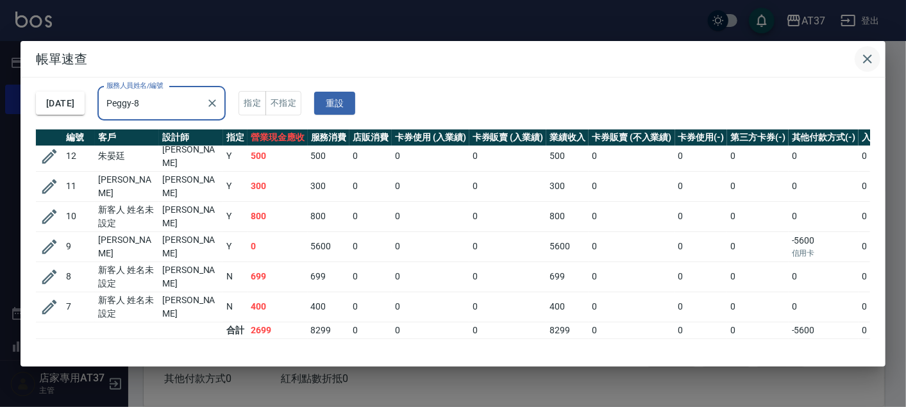
type input "Peggy-8"
click at [870, 53] on icon "button" at bounding box center [866, 58] width 15 height 15
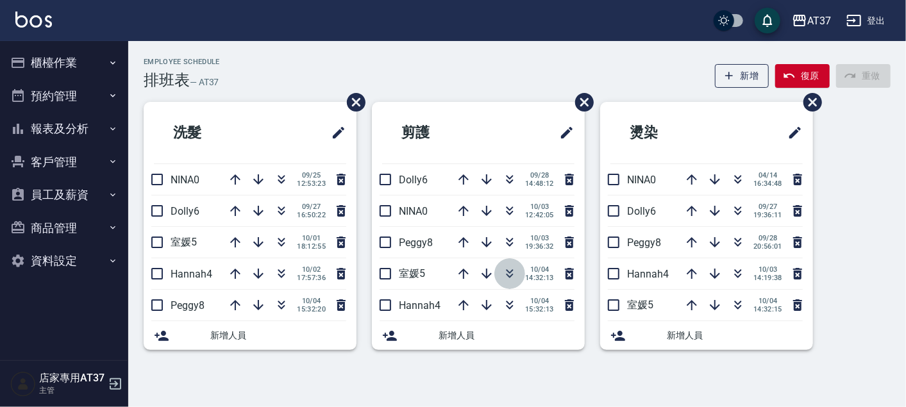
click at [517, 271] on button "button" at bounding box center [509, 273] width 31 height 31
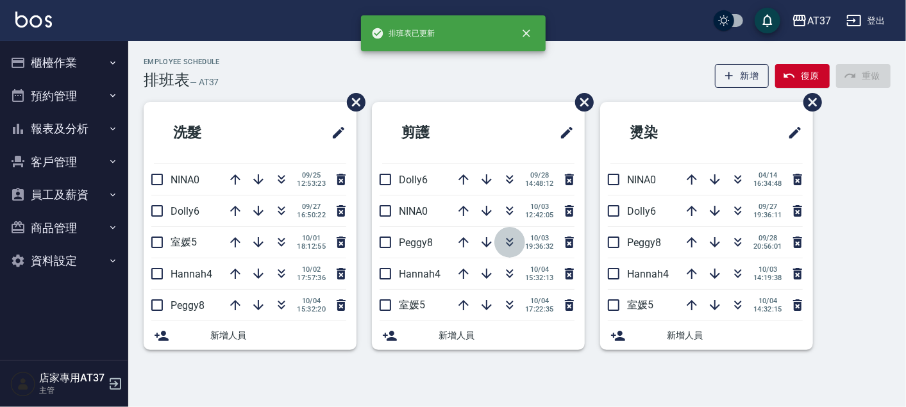
click at [514, 240] on icon "button" at bounding box center [509, 242] width 15 height 15
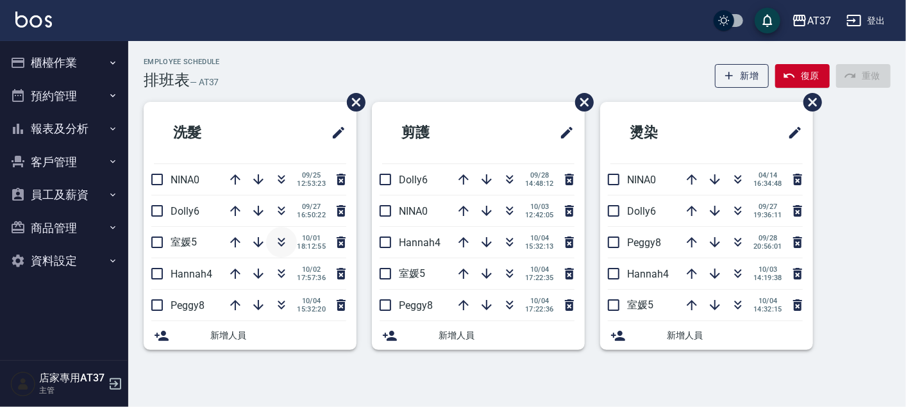
click at [284, 238] on icon "button" at bounding box center [281, 242] width 15 height 15
